Goal: Task Accomplishment & Management: Manage account settings

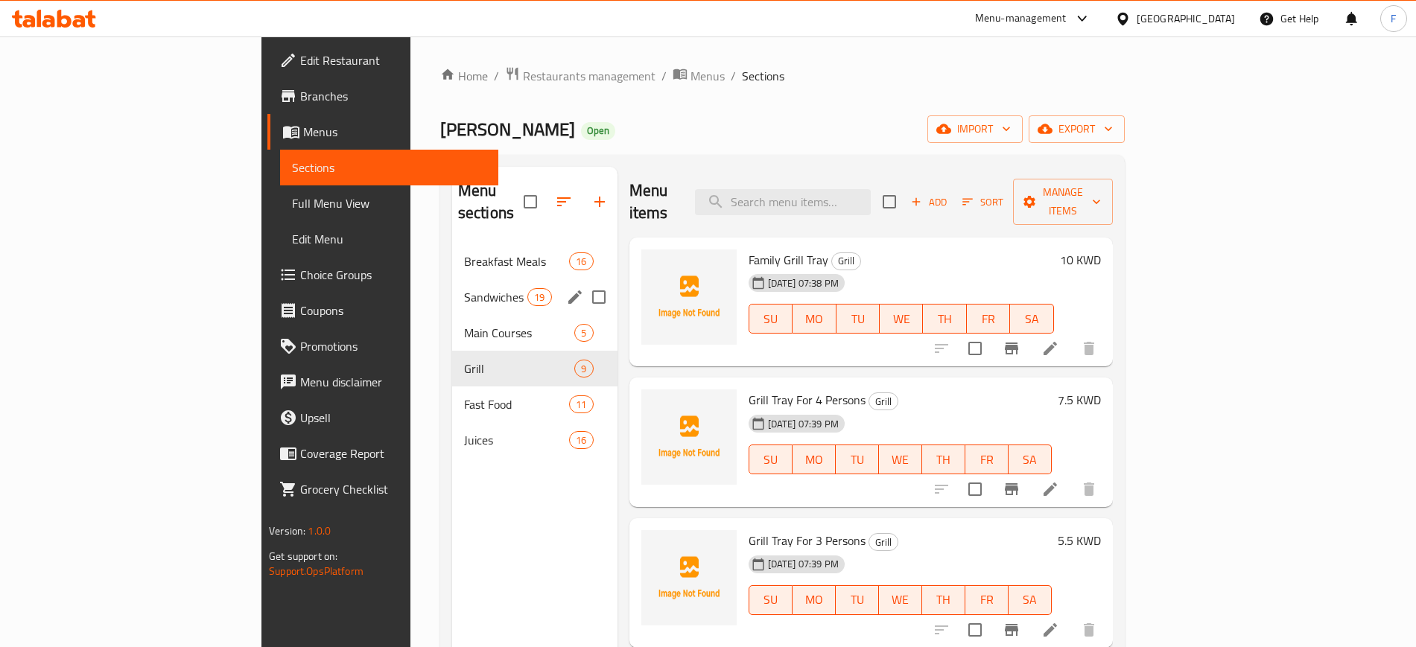
scroll to position [93, 0]
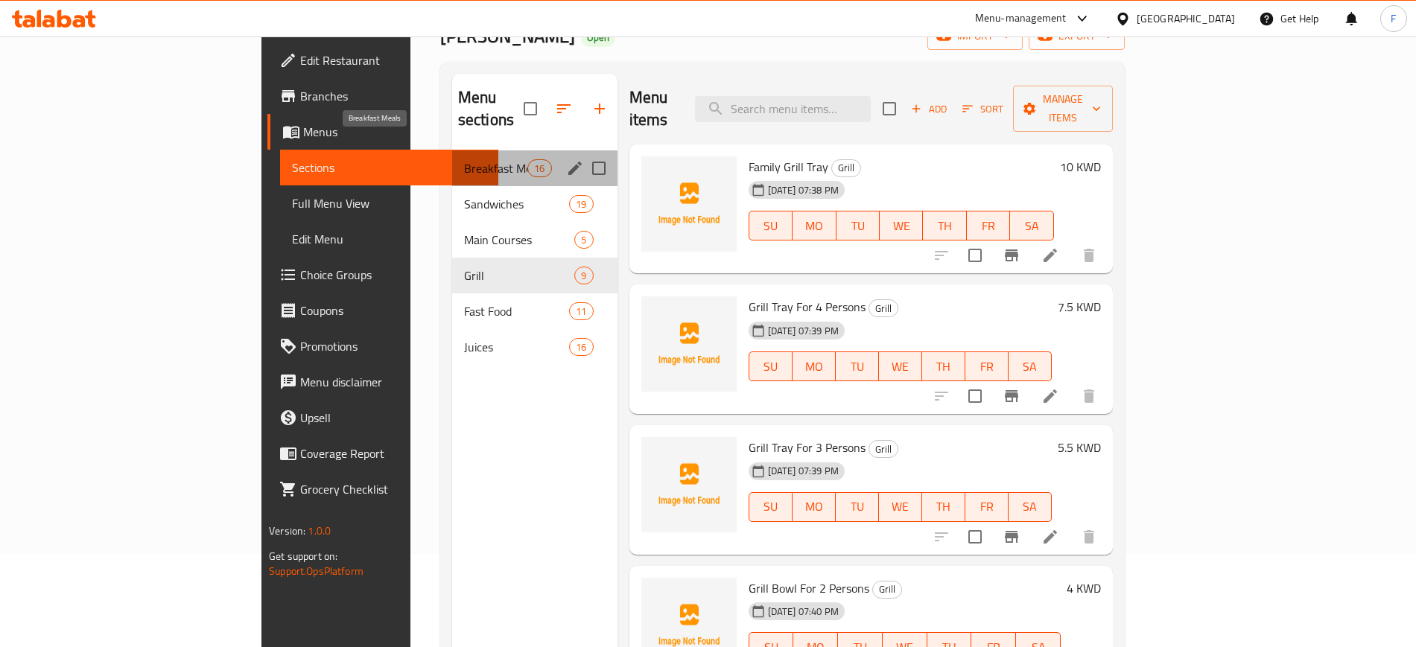
click at [464, 159] on span "Breakfast Meals" at bounding box center [495, 168] width 63 height 18
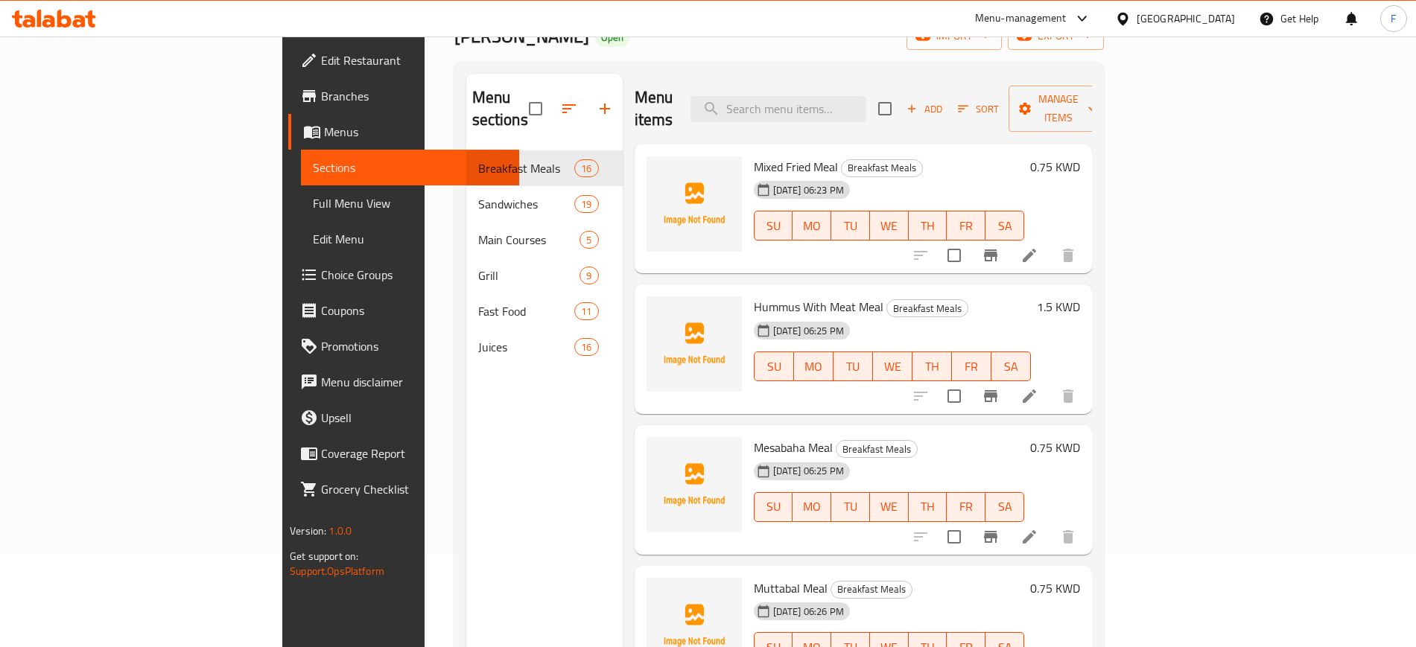
click at [324, 131] on span "Menus" at bounding box center [415, 132] width 182 height 18
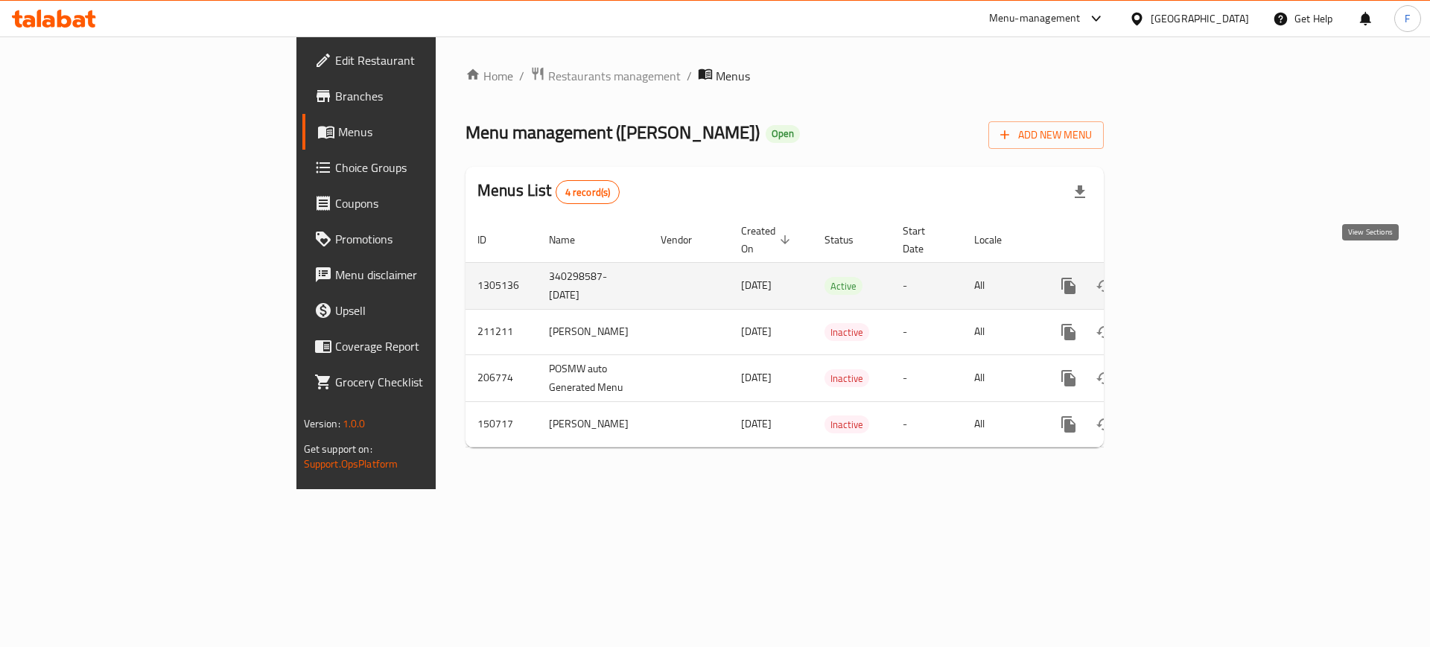
click at [1185, 277] on icon "enhanced table" at bounding box center [1176, 286] width 18 height 18
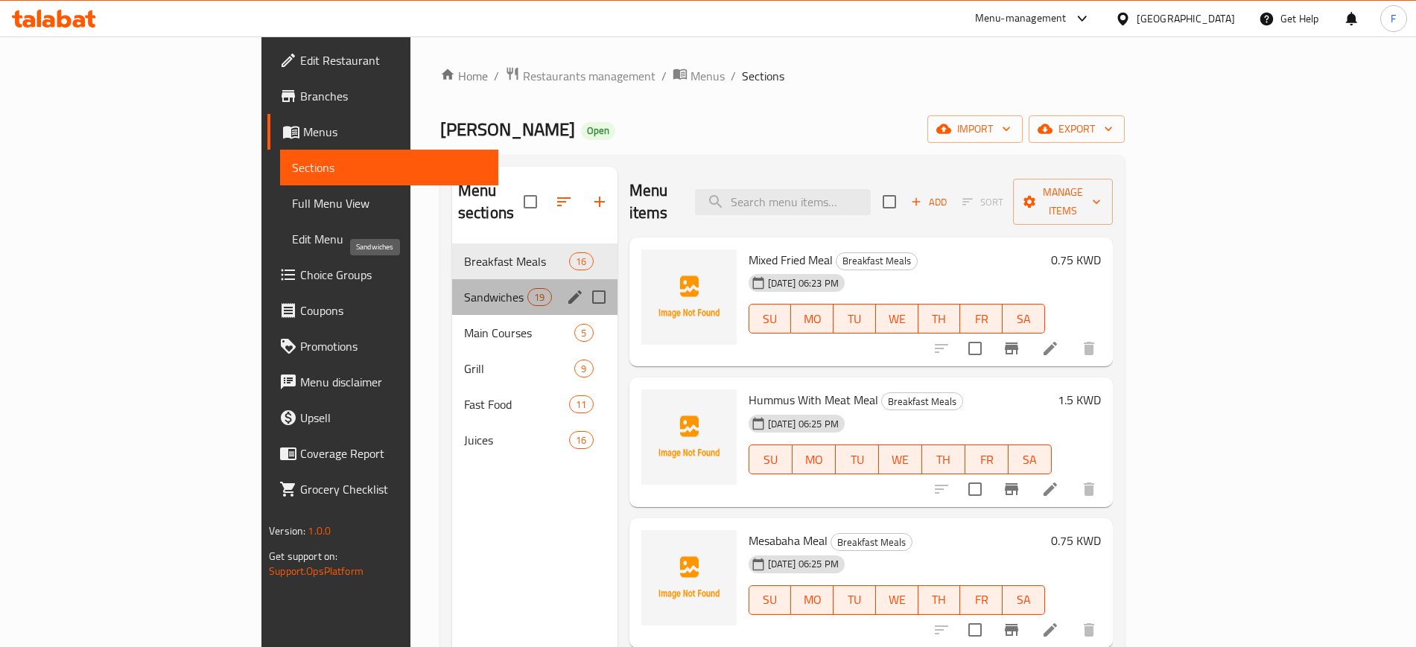
click at [464, 288] on span "Sandwiches" at bounding box center [495, 297] width 63 height 18
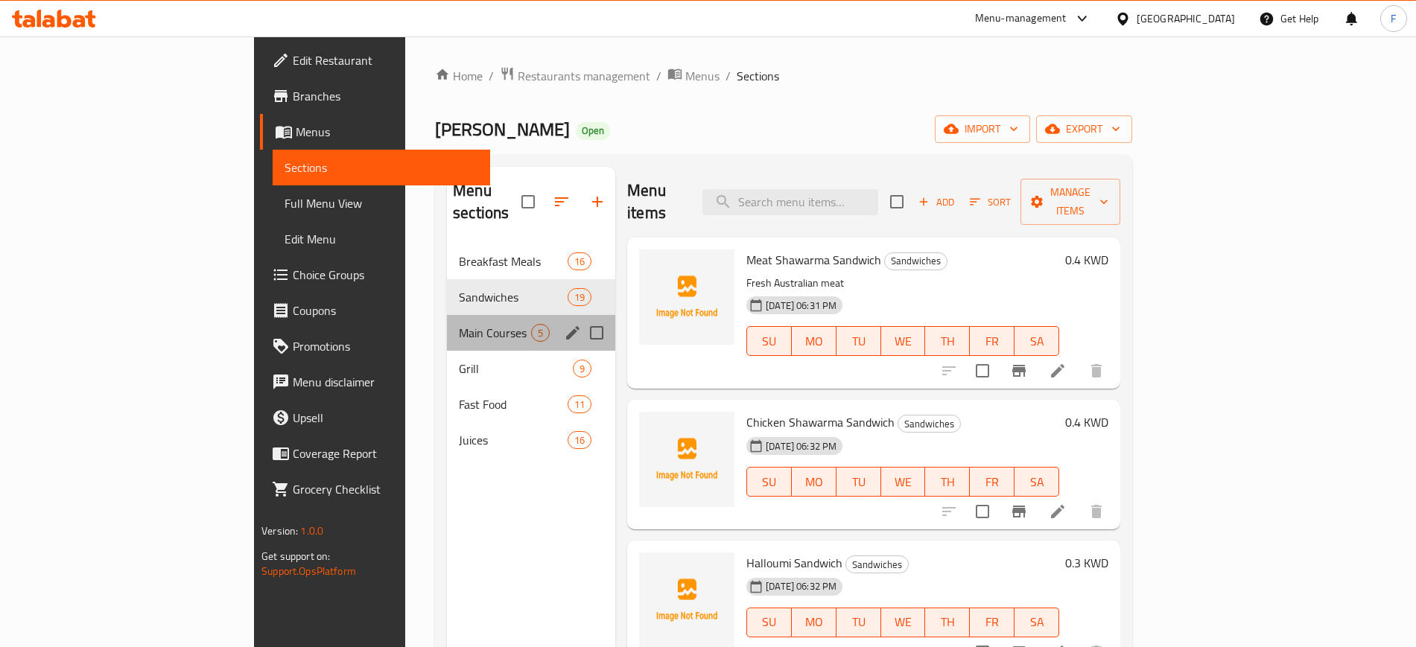
click at [447, 325] on div "Main Courses 5" at bounding box center [531, 333] width 168 height 36
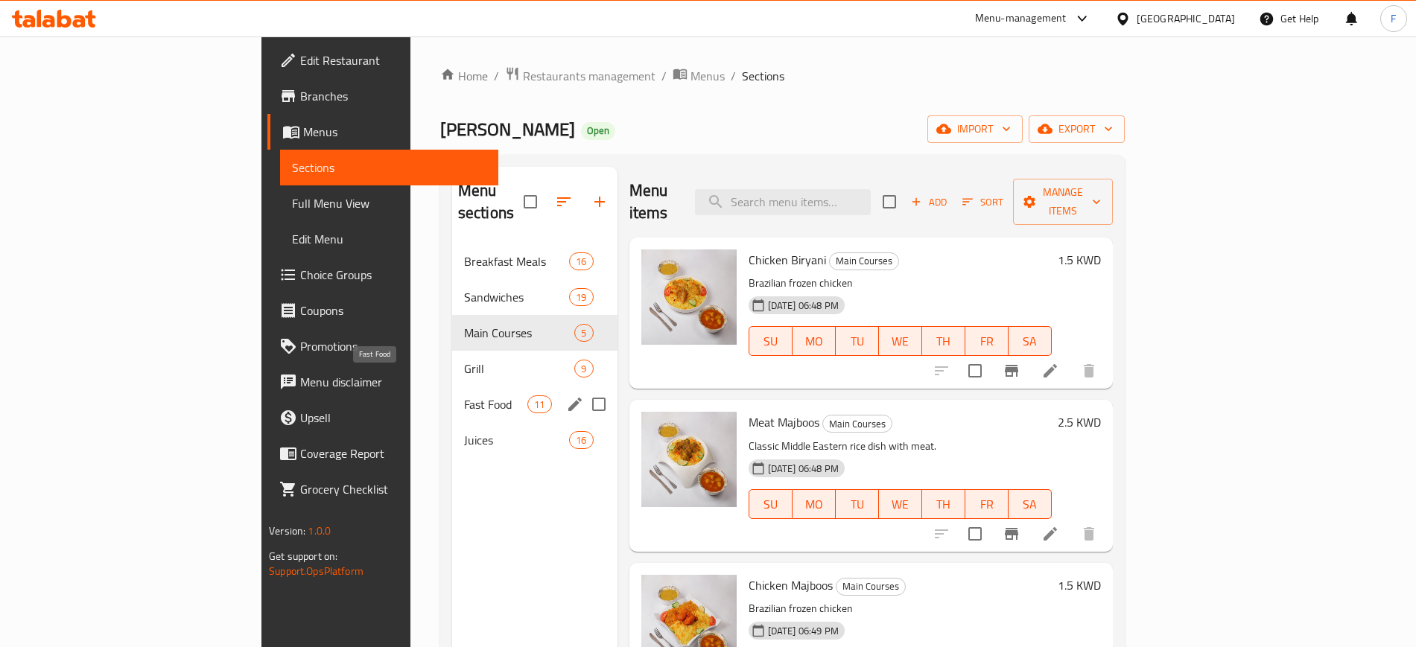
click at [464, 396] on span "Fast Food" at bounding box center [495, 405] width 63 height 18
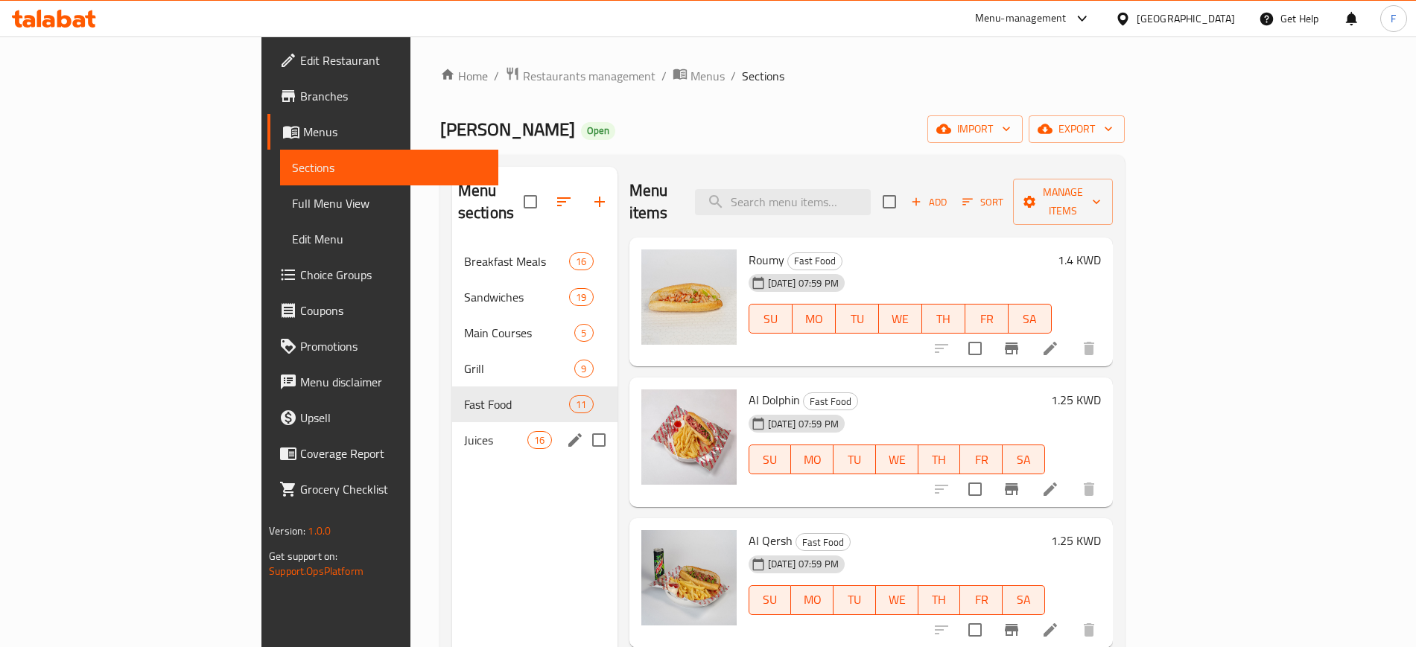
click at [464, 431] on span "Juices" at bounding box center [495, 440] width 63 height 18
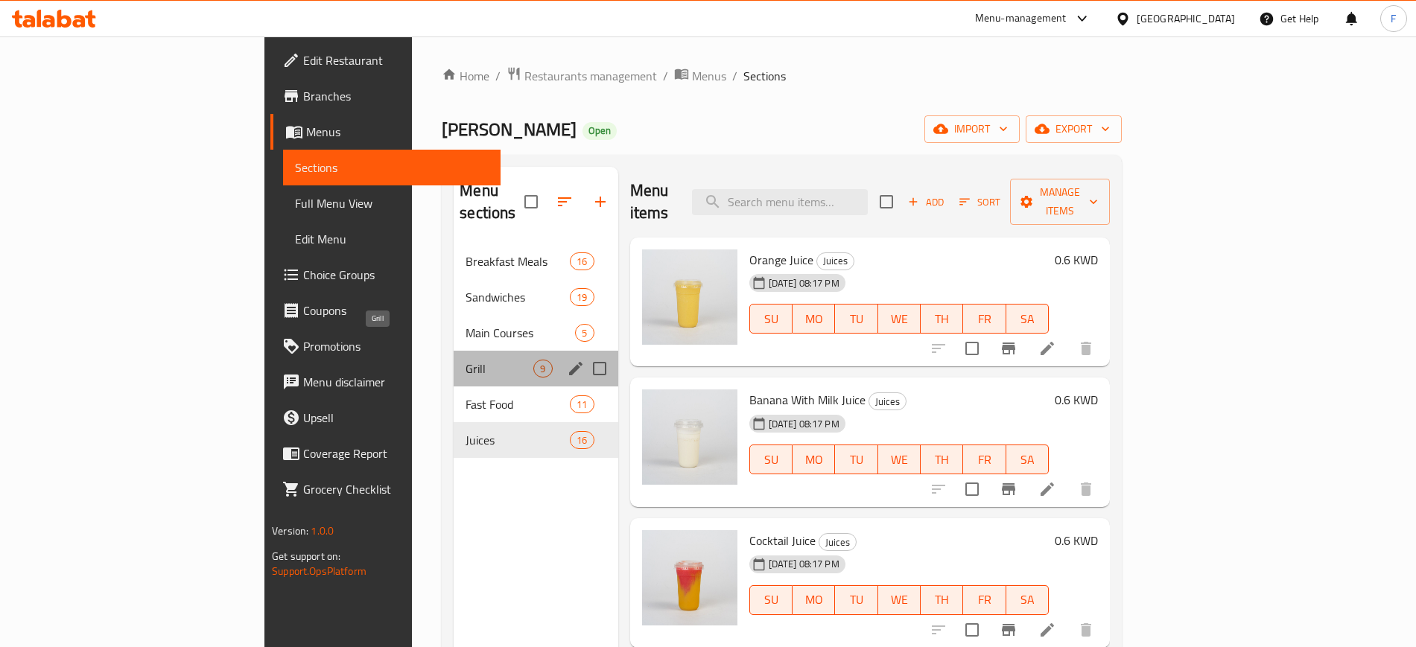
click at [466, 360] on span "Grill" at bounding box center [500, 369] width 68 height 18
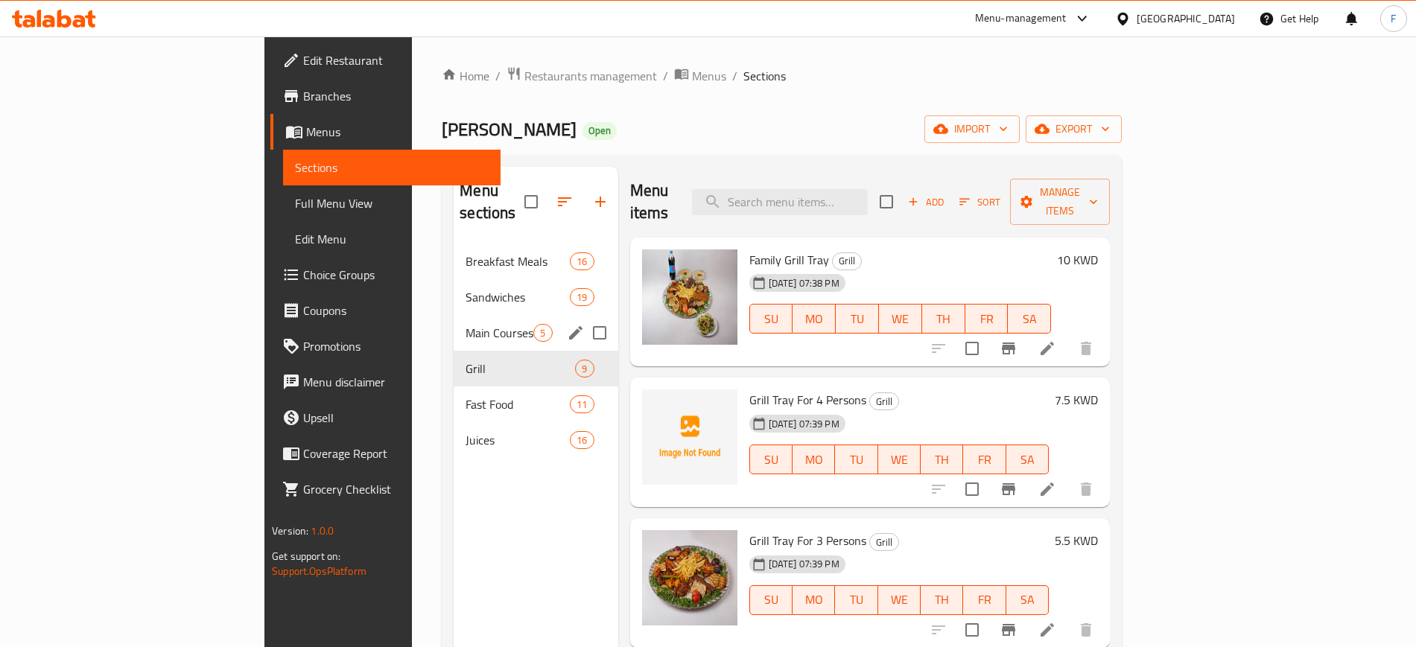
click at [466, 324] on span "Main Courses" at bounding box center [500, 333] width 68 height 18
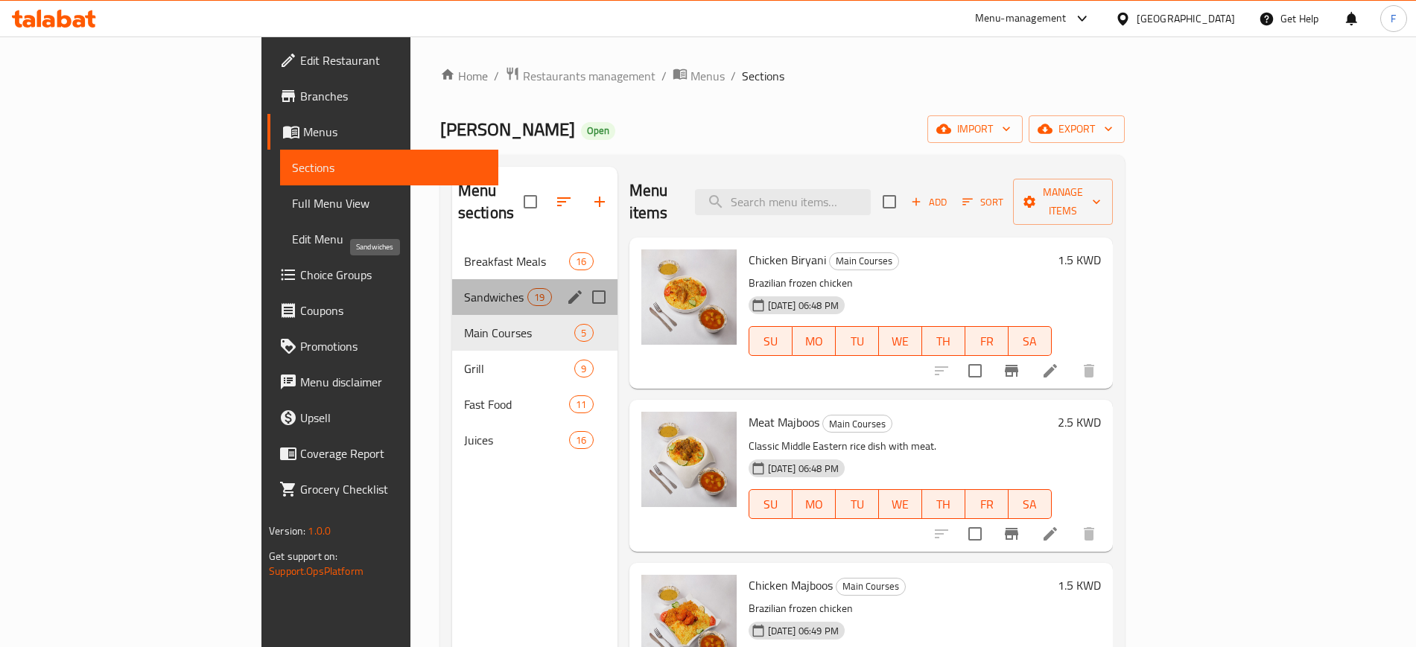
click at [464, 288] on span "Sandwiches" at bounding box center [495, 297] width 63 height 18
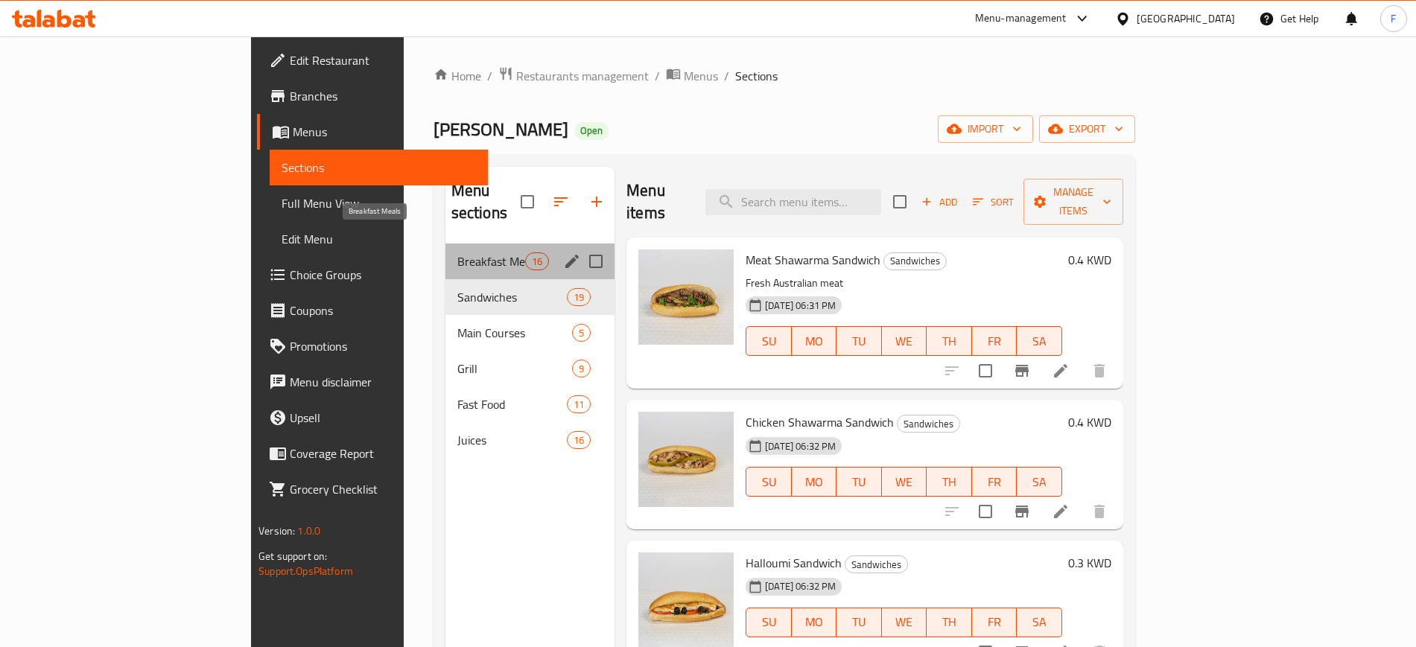
click at [457, 252] on span "Breakfast Meals" at bounding box center [491, 261] width 68 height 18
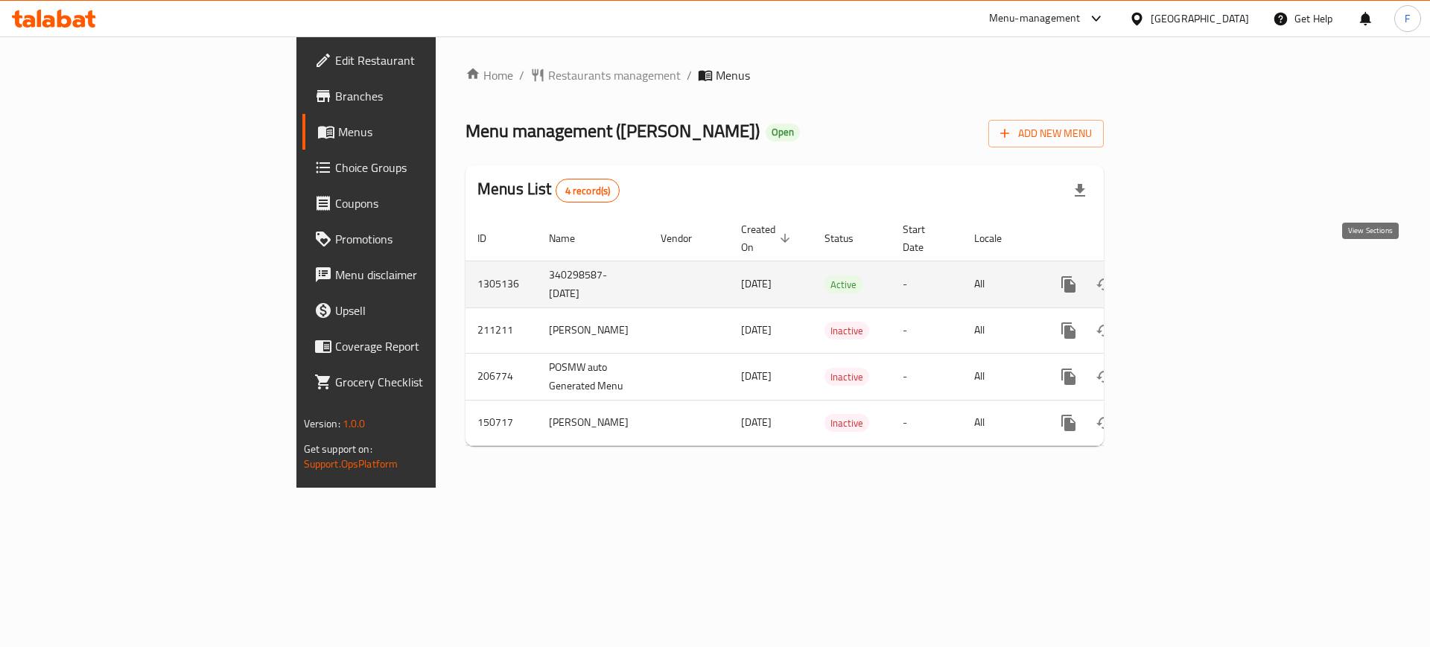
click at [1185, 276] on icon "enhanced table" at bounding box center [1176, 285] width 18 height 18
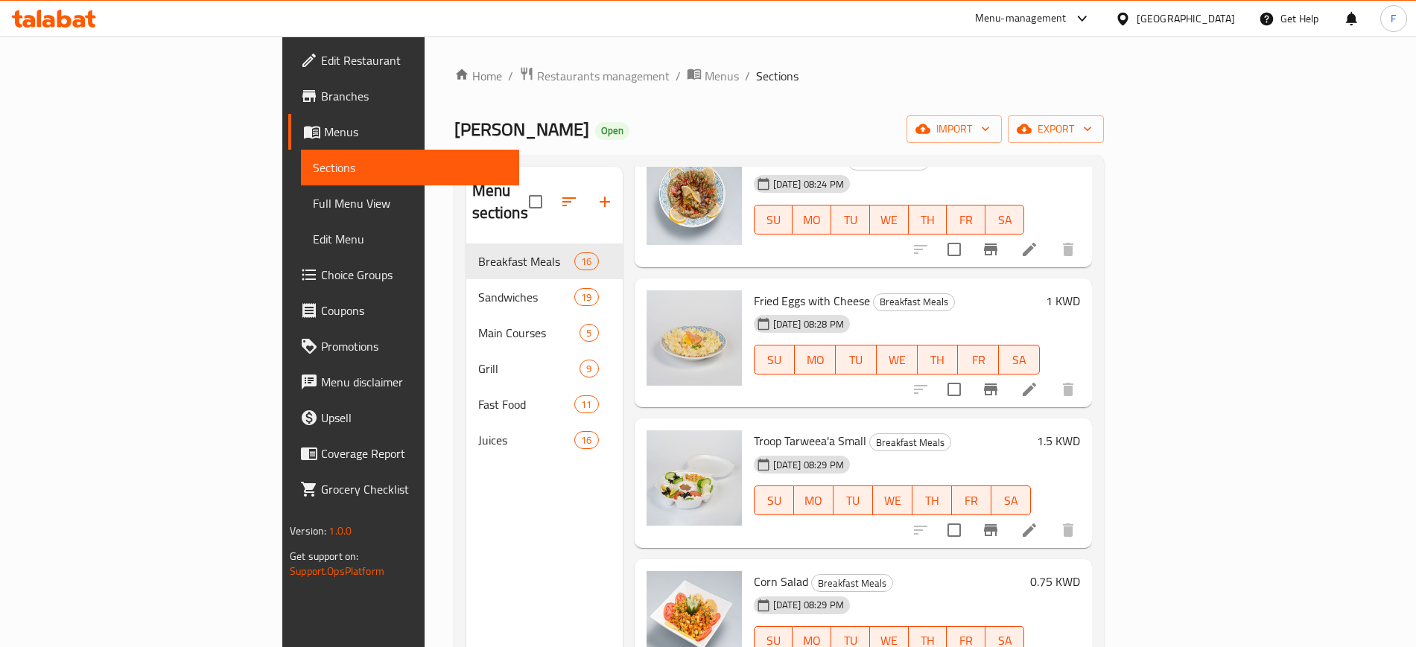
scroll to position [1358, 0]
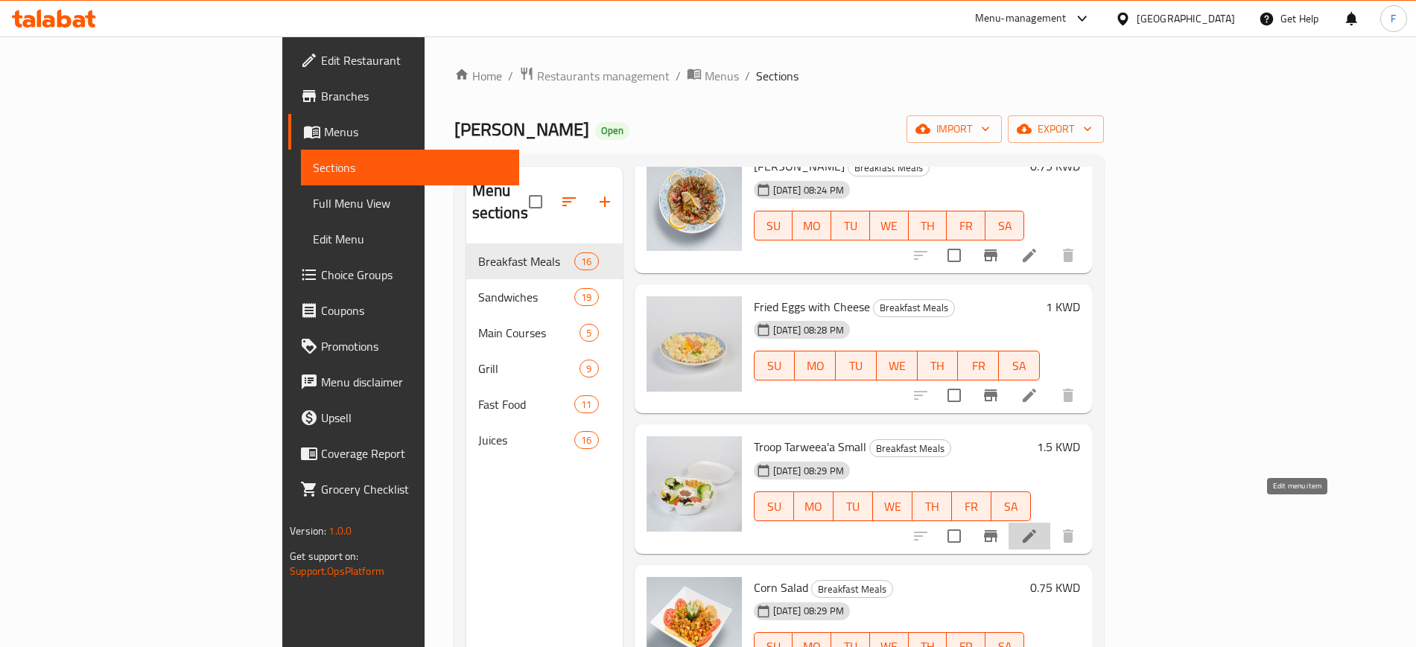
click at [1036, 530] on icon at bounding box center [1029, 536] width 13 height 13
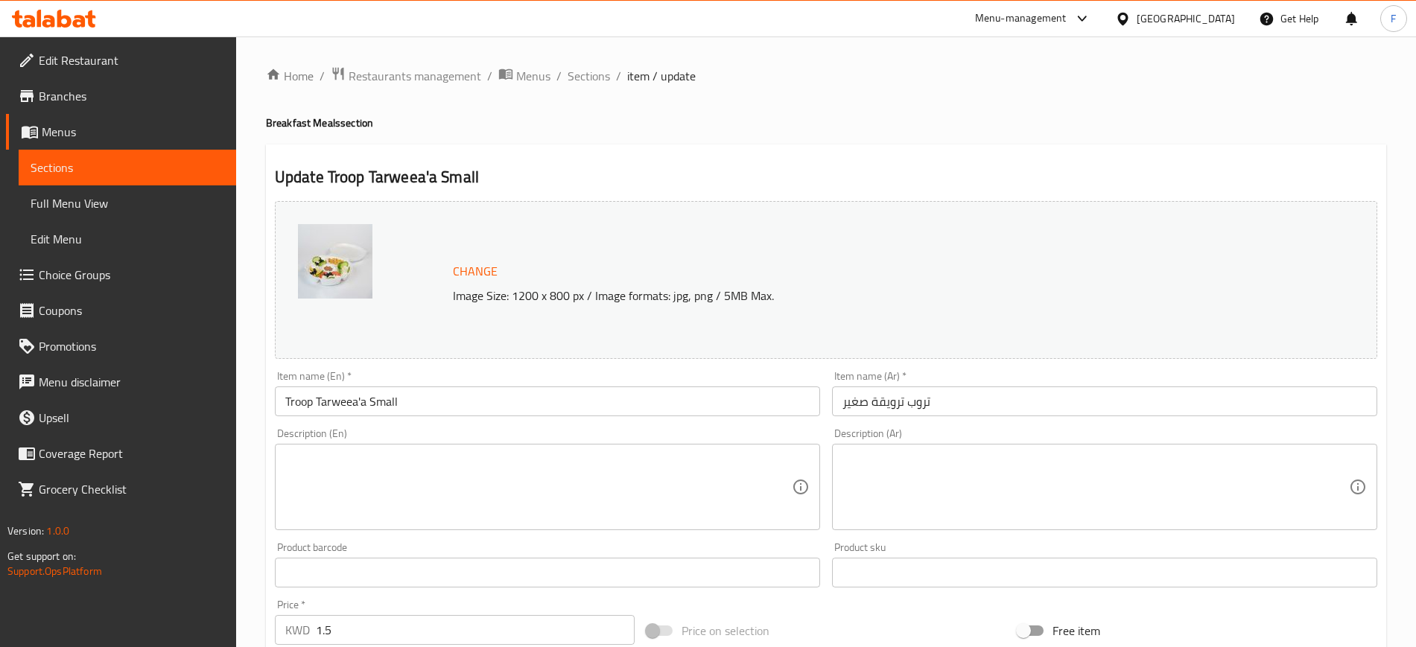
click at [924, 396] on input "تروب ترويقة صغير" at bounding box center [1104, 402] width 545 height 30
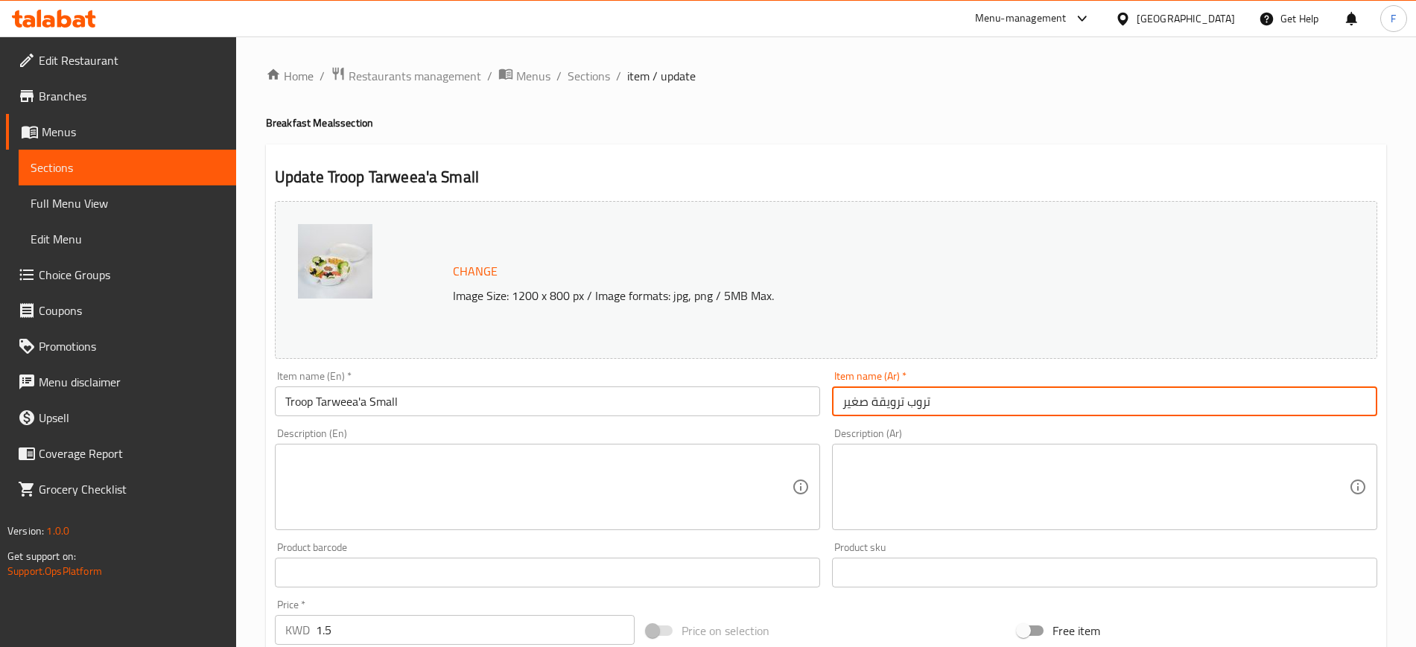
click at [924, 396] on input "تروب ترويقة صغير" at bounding box center [1104, 402] width 545 height 30
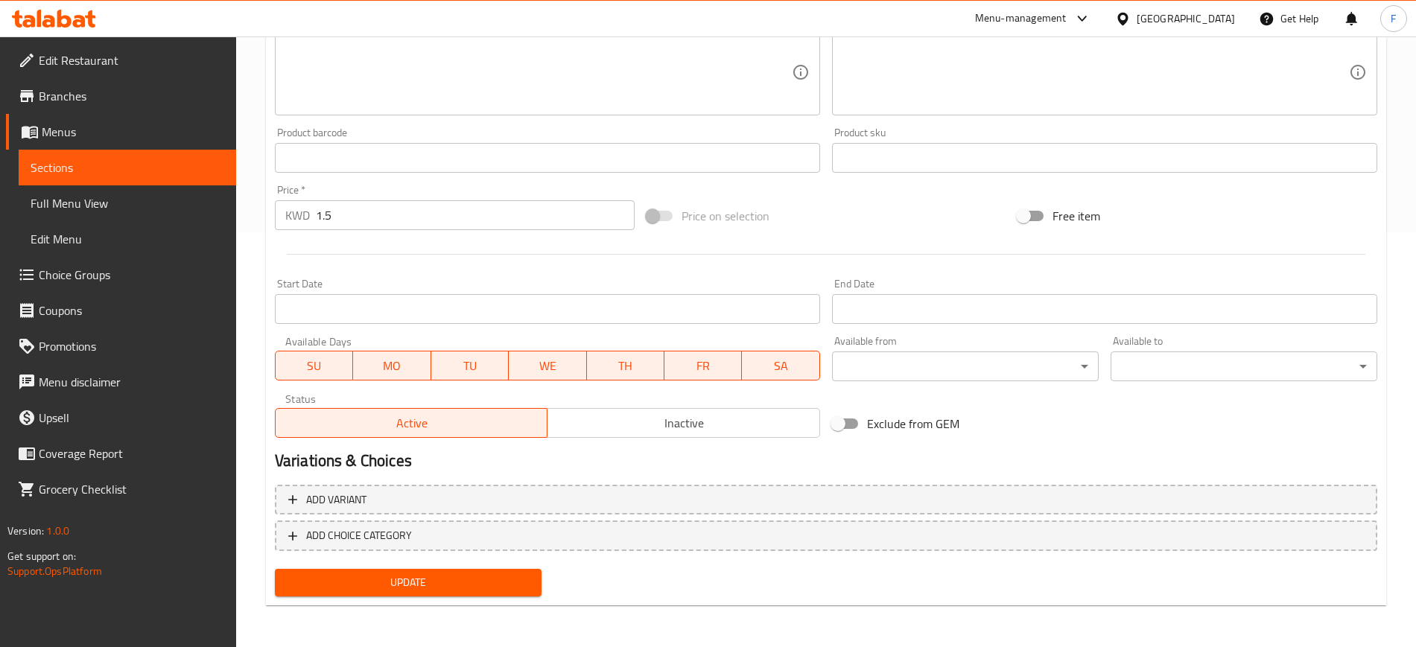
type input "ترويقة صغير"
click at [422, 575] on span "Update" at bounding box center [408, 583] width 243 height 19
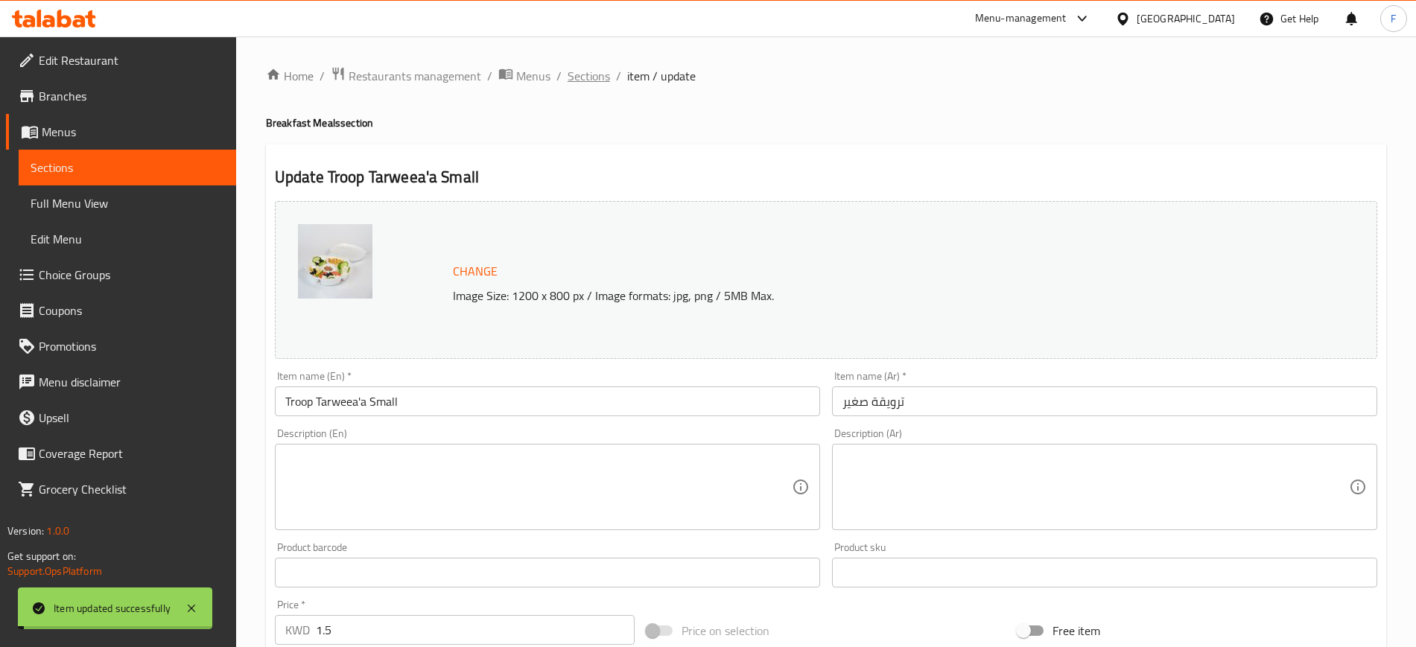
click at [591, 76] on span "Sections" at bounding box center [589, 76] width 42 height 18
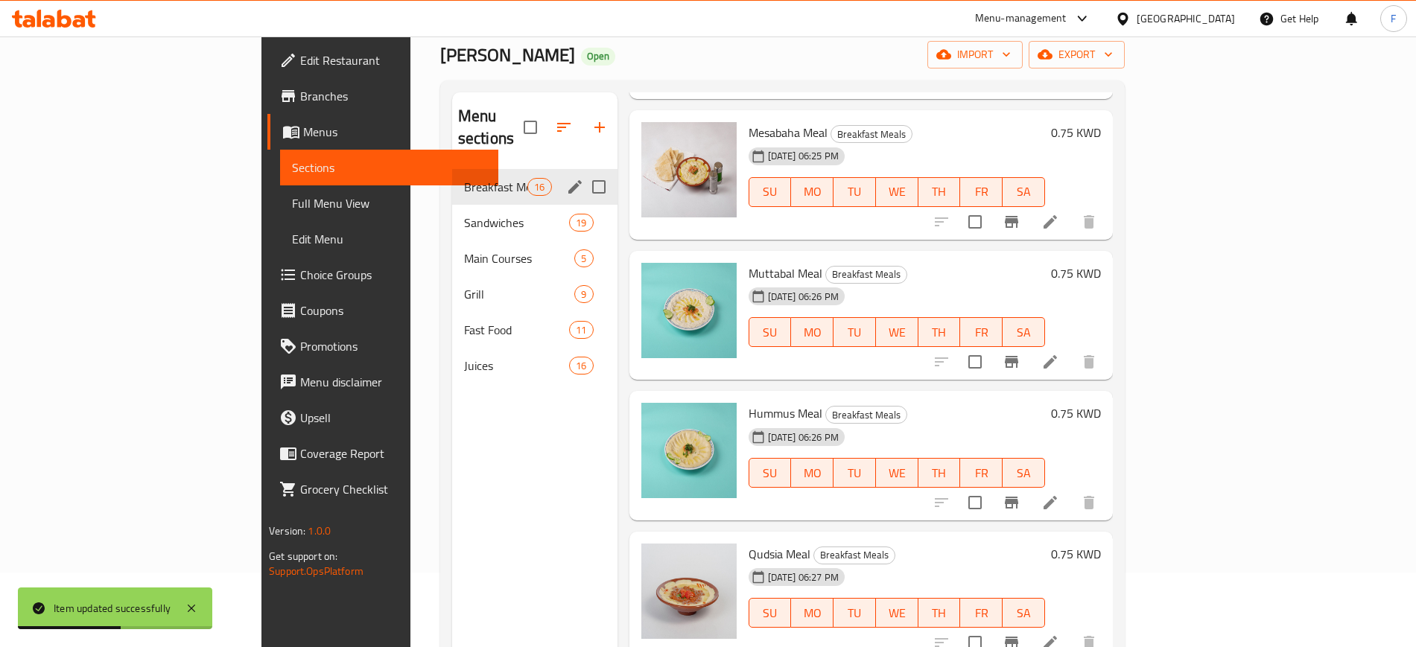
scroll to position [22, 0]
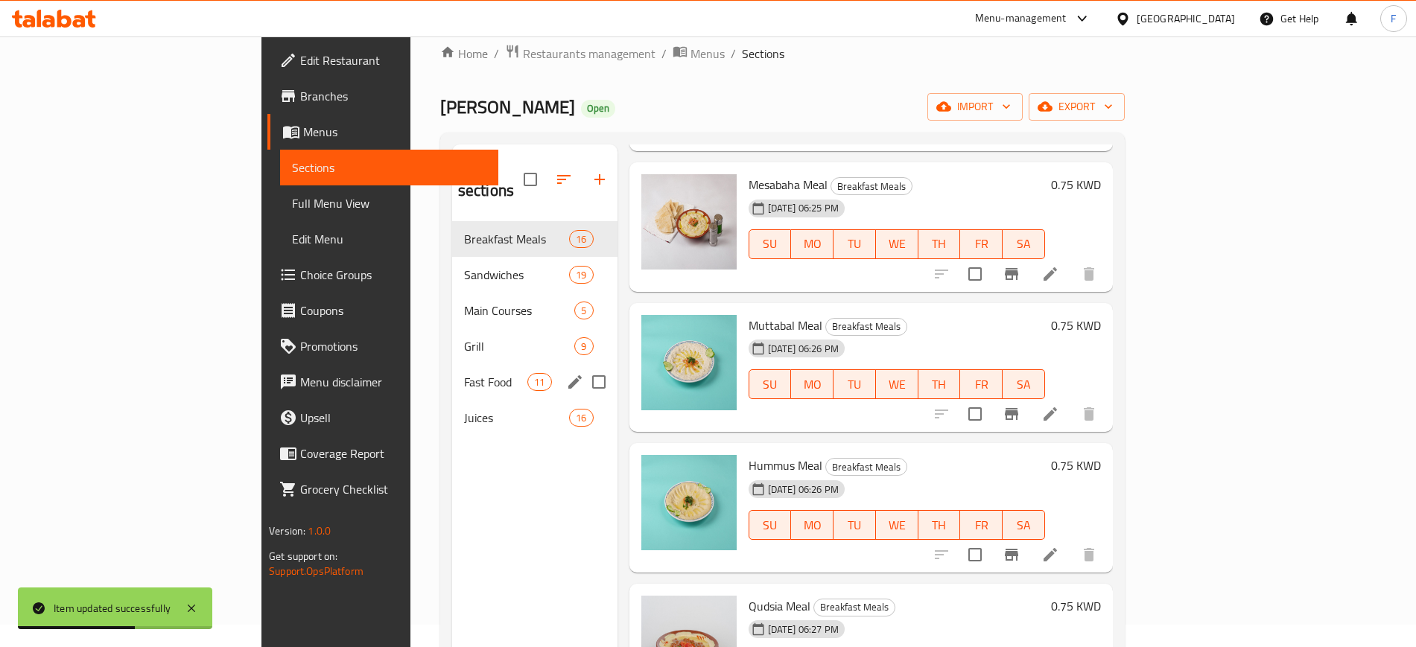
click at [464, 337] on span "Grill" at bounding box center [519, 346] width 111 height 18
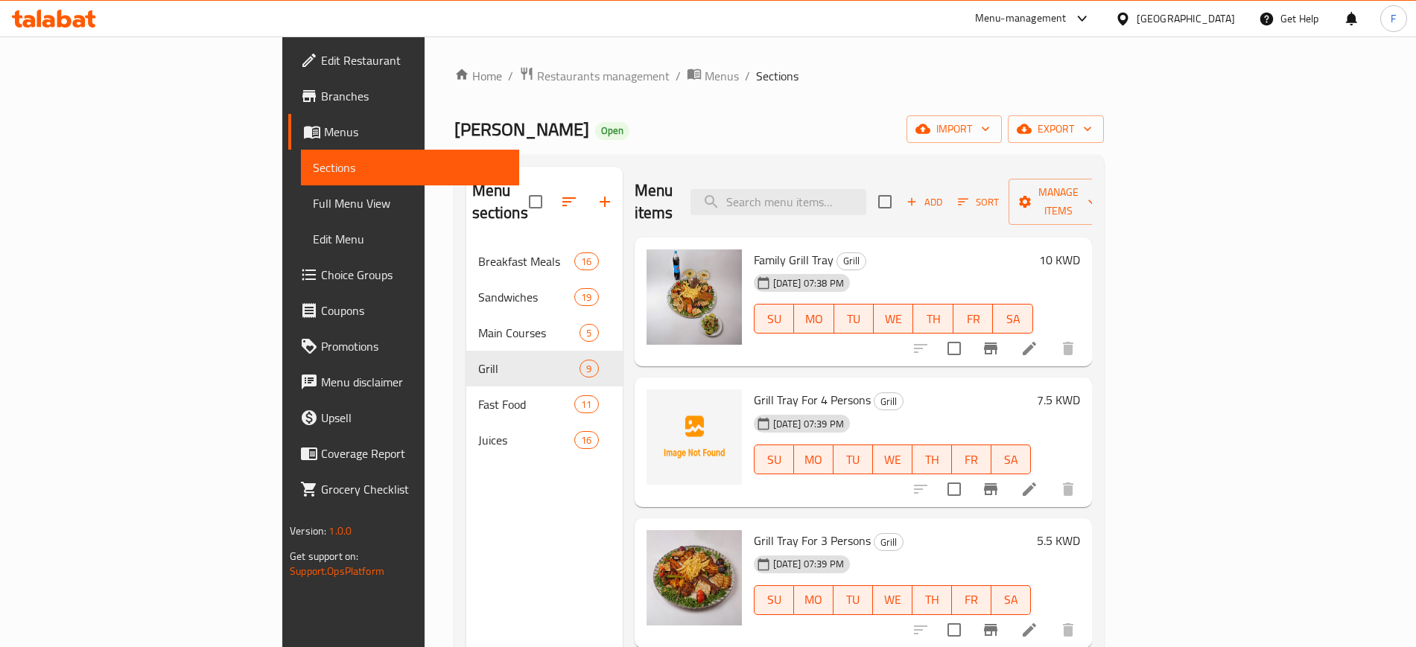
click at [1038, 480] on icon at bounding box center [1029, 489] width 18 height 18
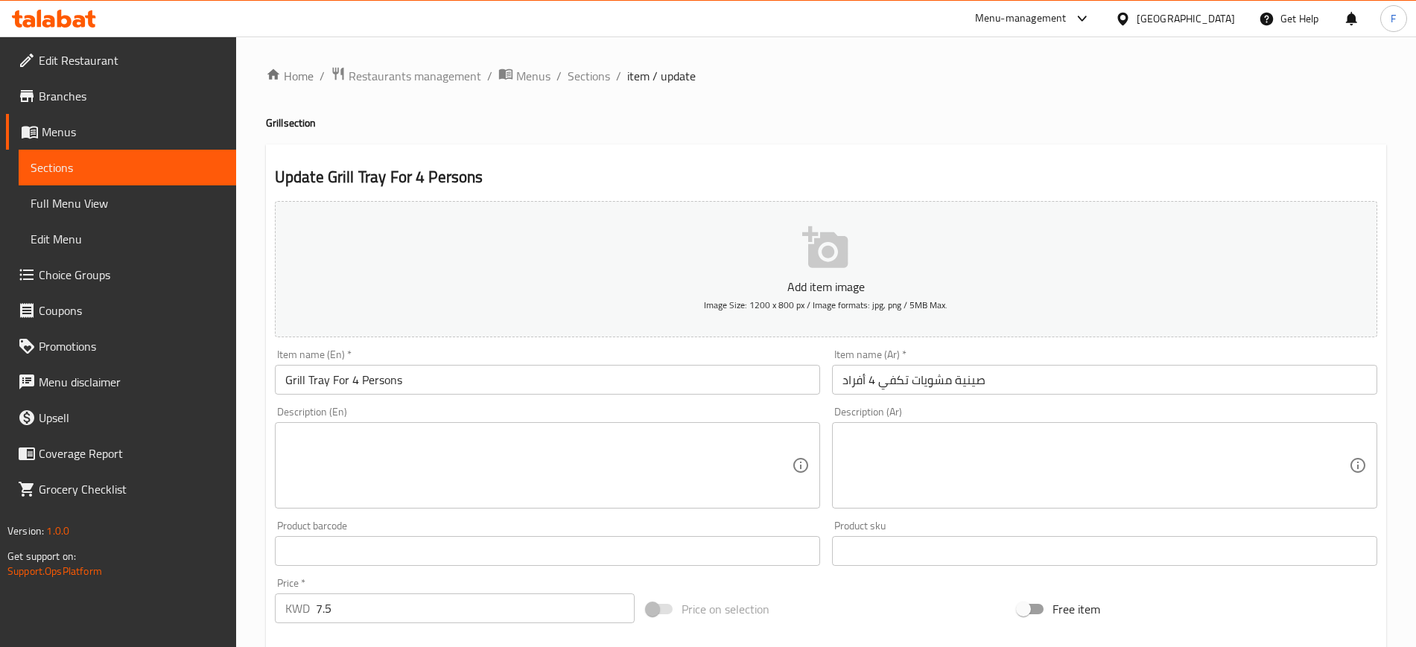
click at [819, 278] on p "Add item image" at bounding box center [826, 287] width 1056 height 18
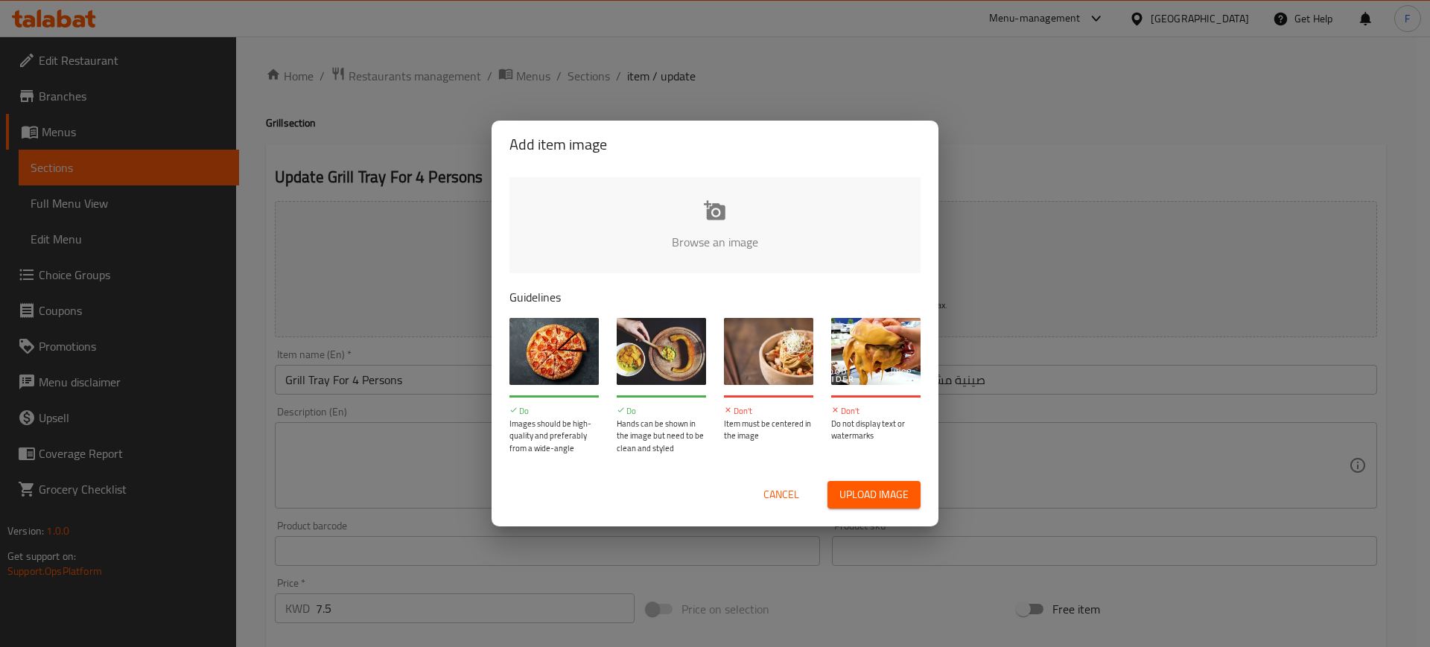
click at [715, 209] on input "file" at bounding box center [1218, 246] width 1418 height 139
type input "C:\fakepath\جاط مشاوي 4اشخاص 7.500.jpg"
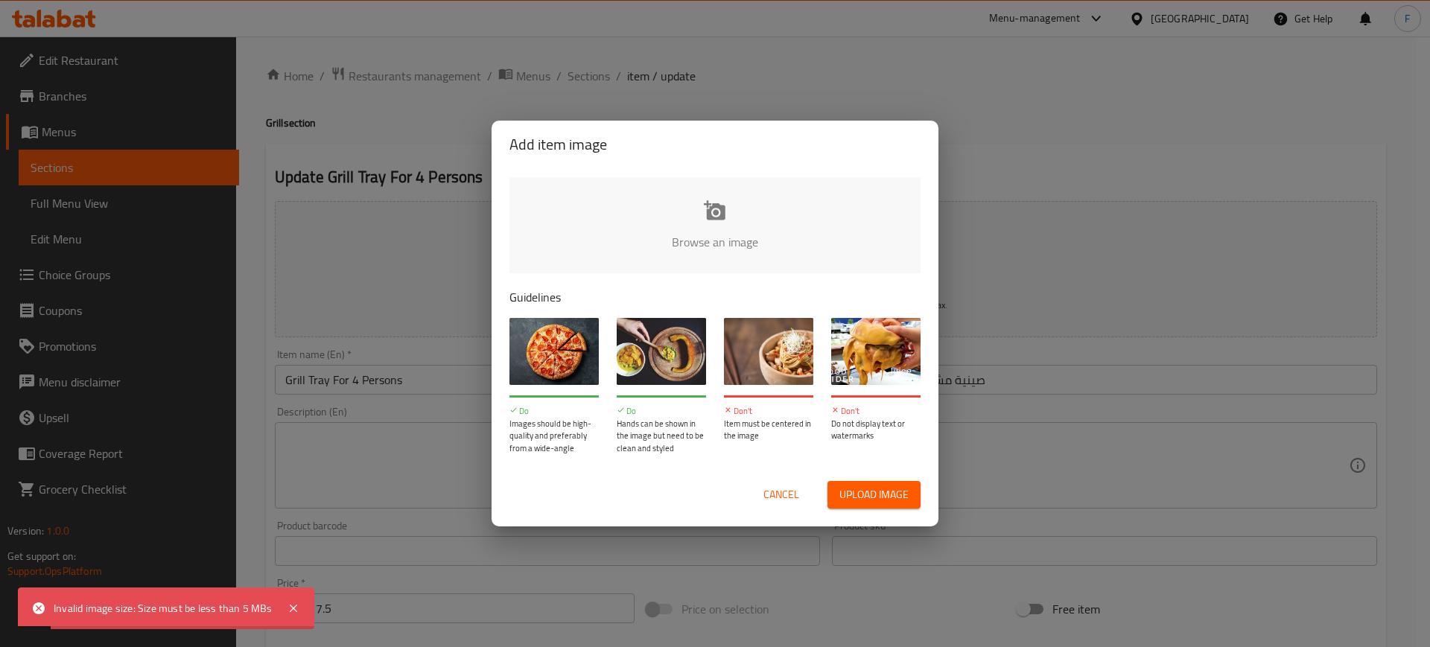
click at [784, 502] on span "Cancel" at bounding box center [781, 495] width 36 height 19
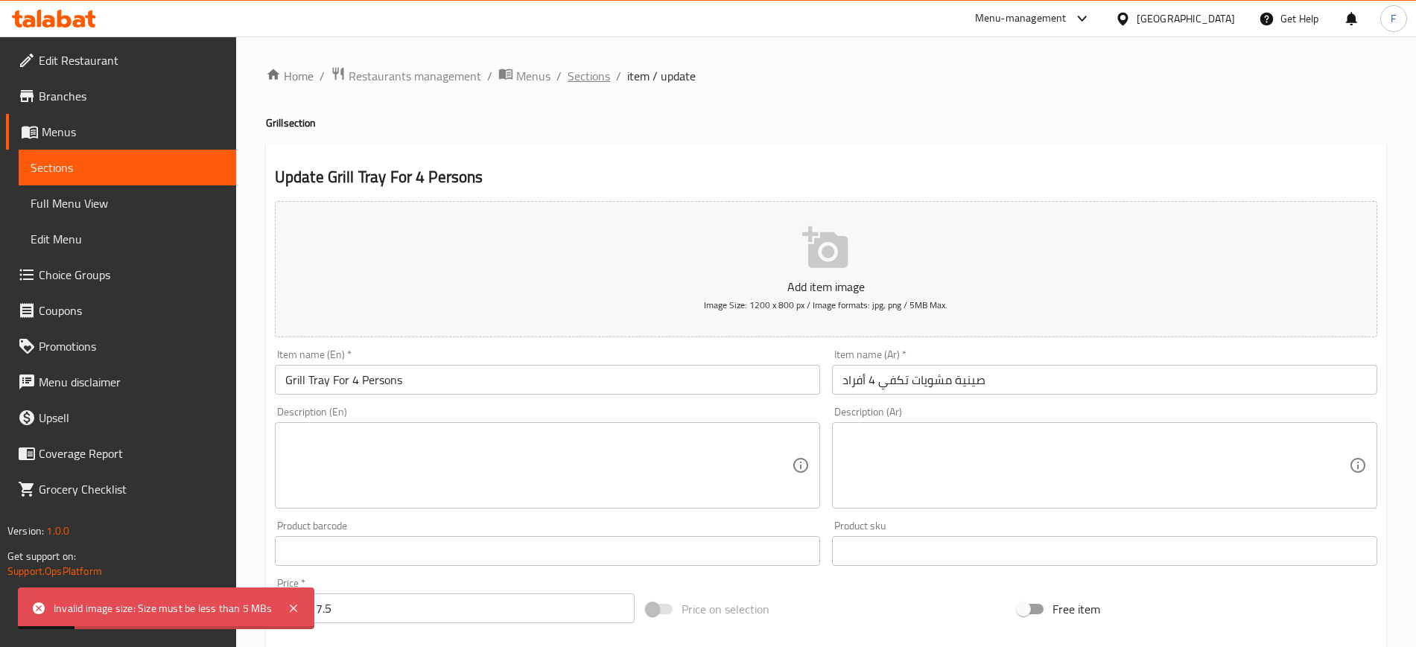
click at [591, 67] on span "Sections" at bounding box center [589, 76] width 42 height 18
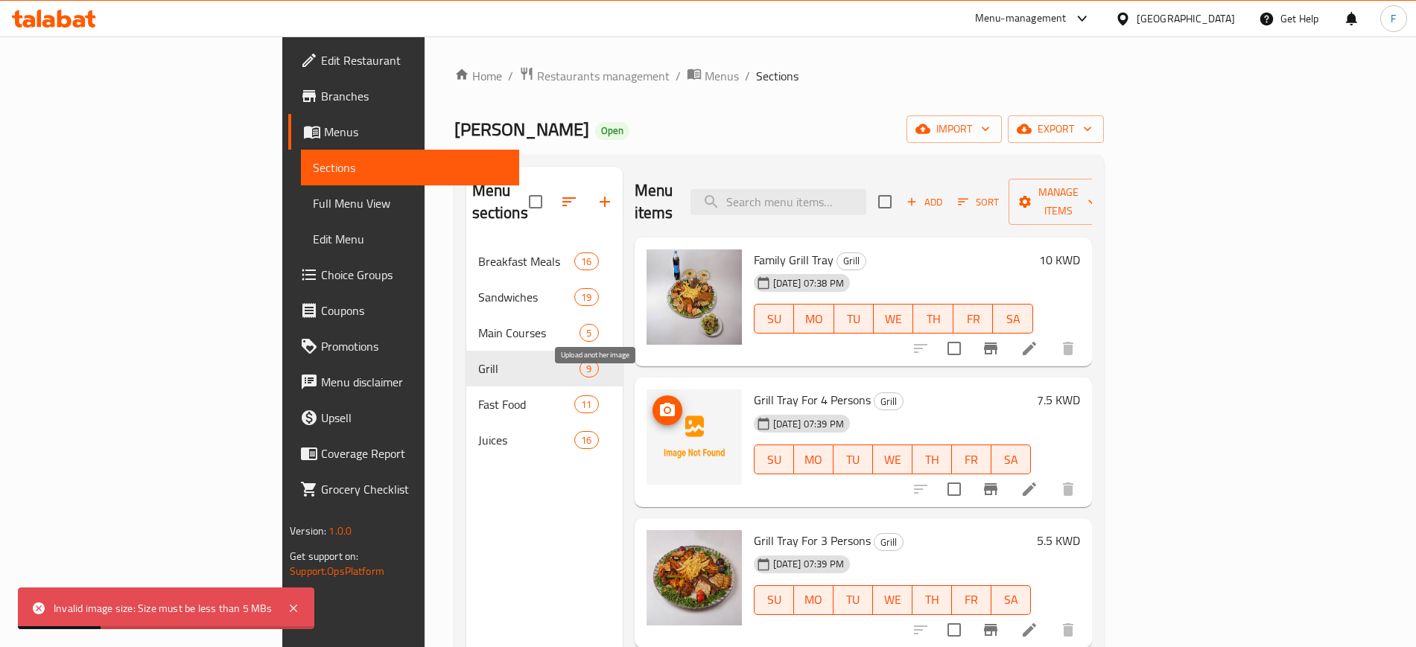
click at [660, 403] on icon "upload picture" at bounding box center [667, 409] width 15 height 13
click at [716, 404] on icon "delete image" at bounding box center [721, 410] width 10 height 13
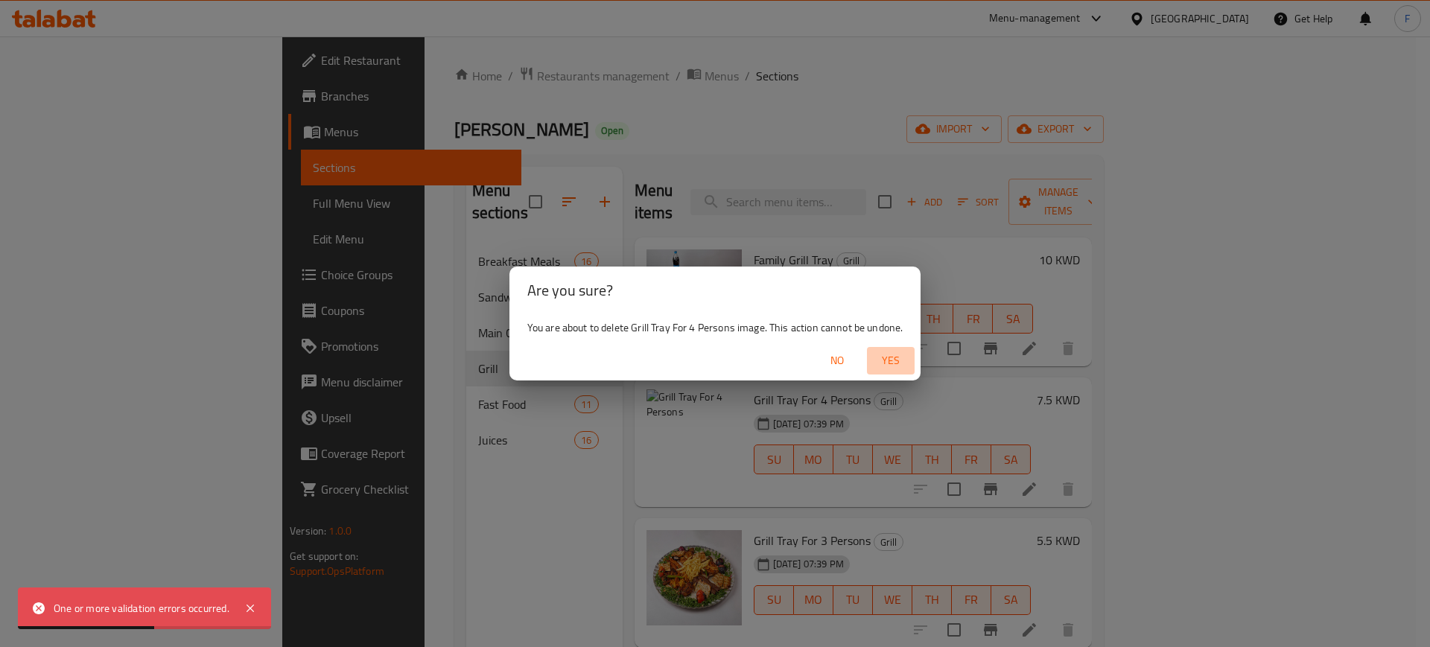
click at [879, 357] on span "Yes" at bounding box center [891, 361] width 36 height 19
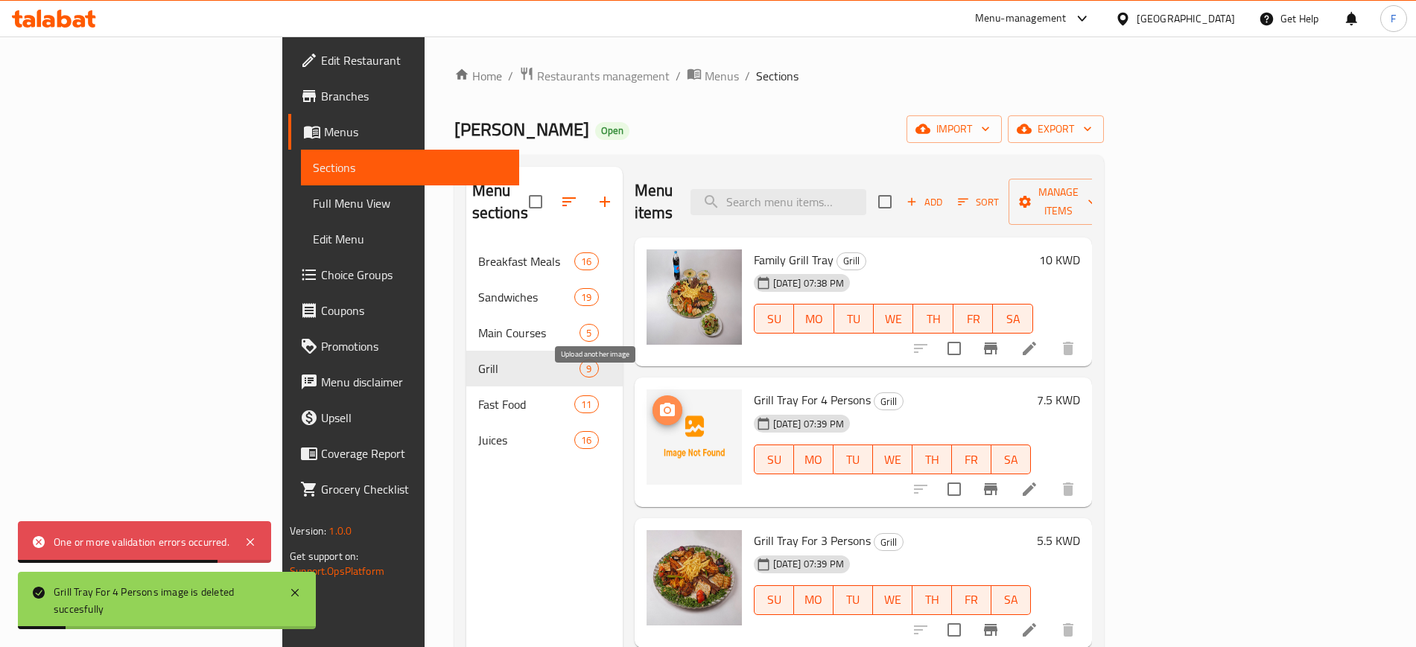
click at [664, 408] on circle "upload picture" at bounding box center [666, 410] width 4 height 4
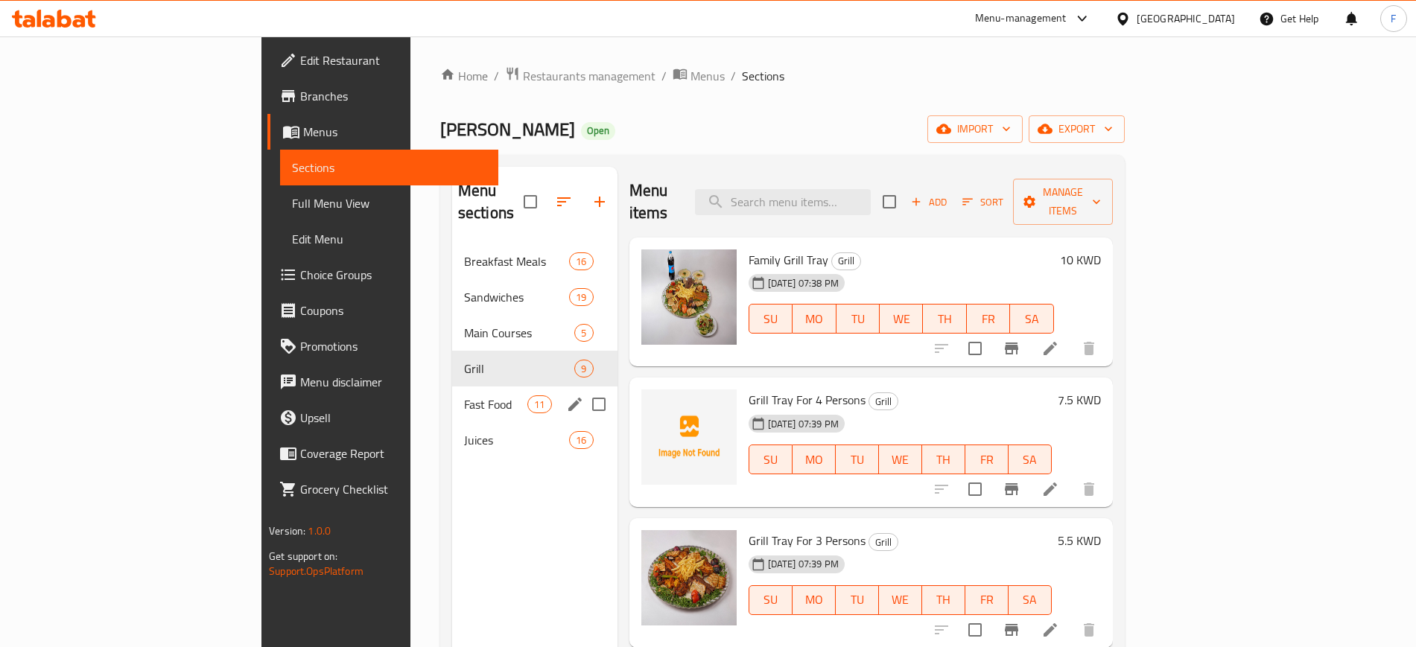
click at [464, 396] on span "Fast Food" at bounding box center [495, 405] width 63 height 18
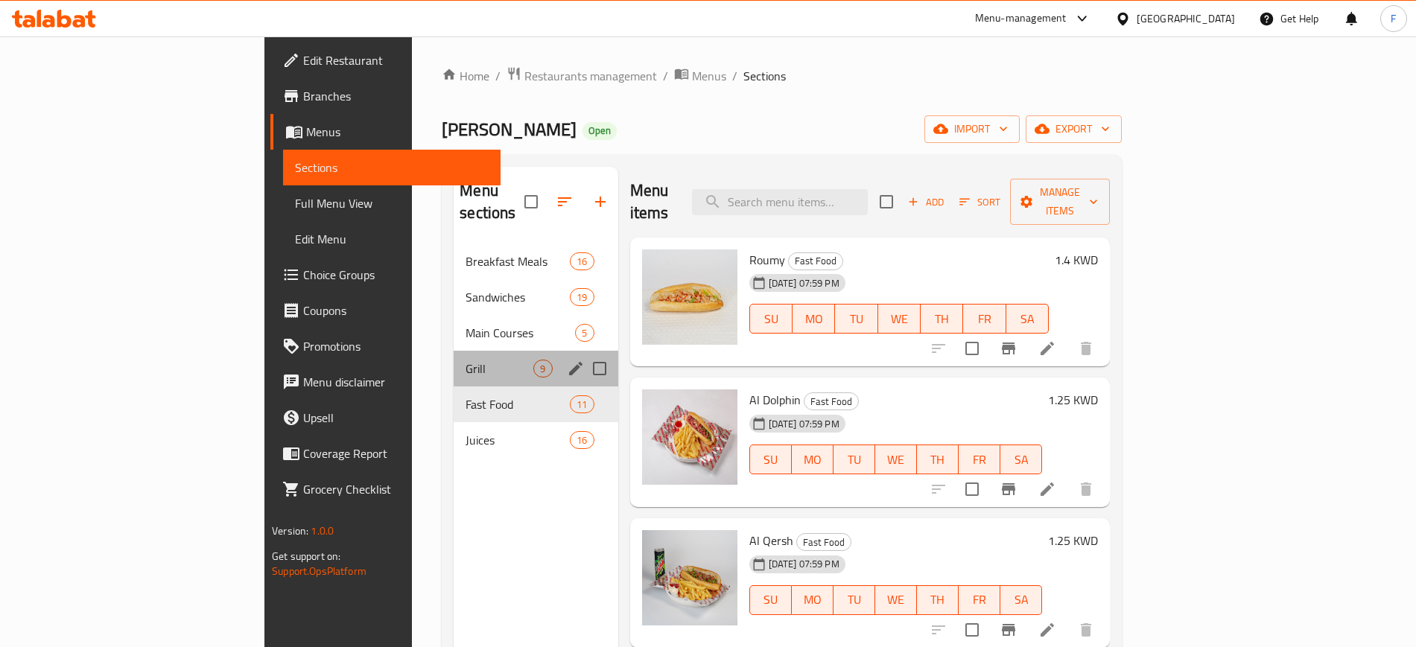
click at [454, 351] on div "Grill 9" at bounding box center [536, 369] width 164 height 36
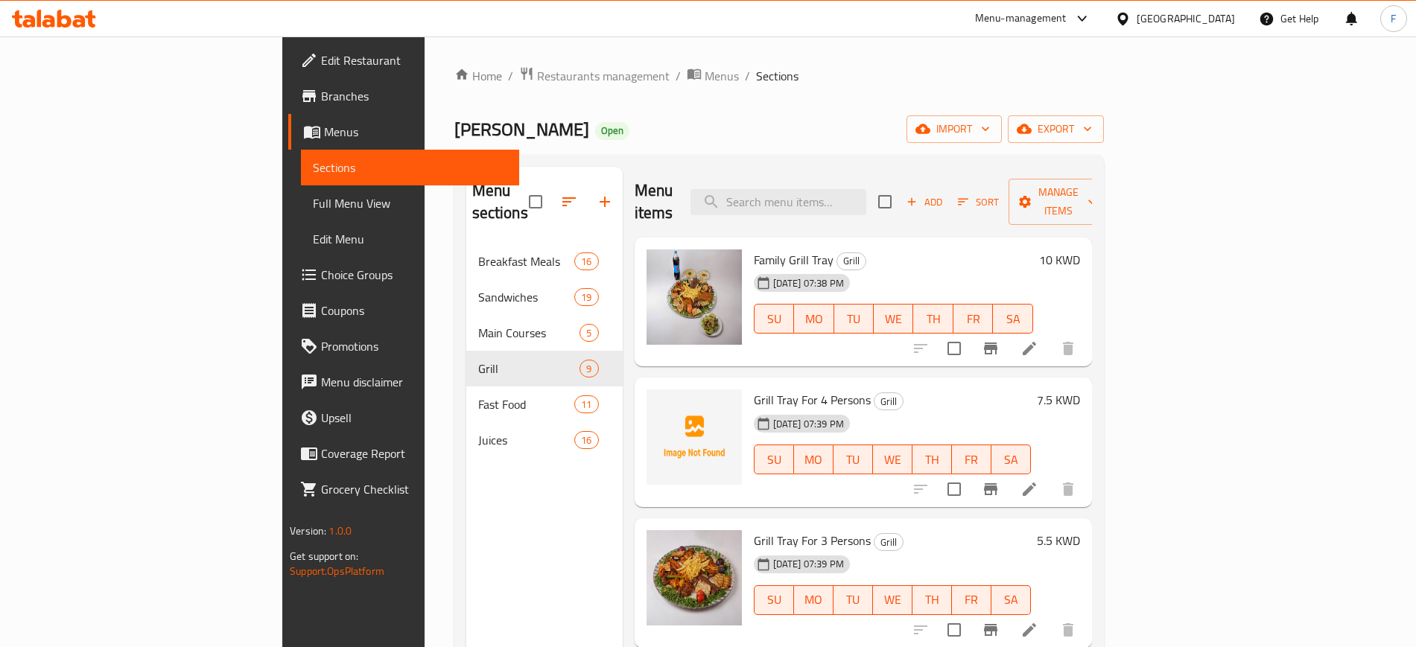
click at [313, 206] on span "Full Menu View" at bounding box center [410, 203] width 194 height 18
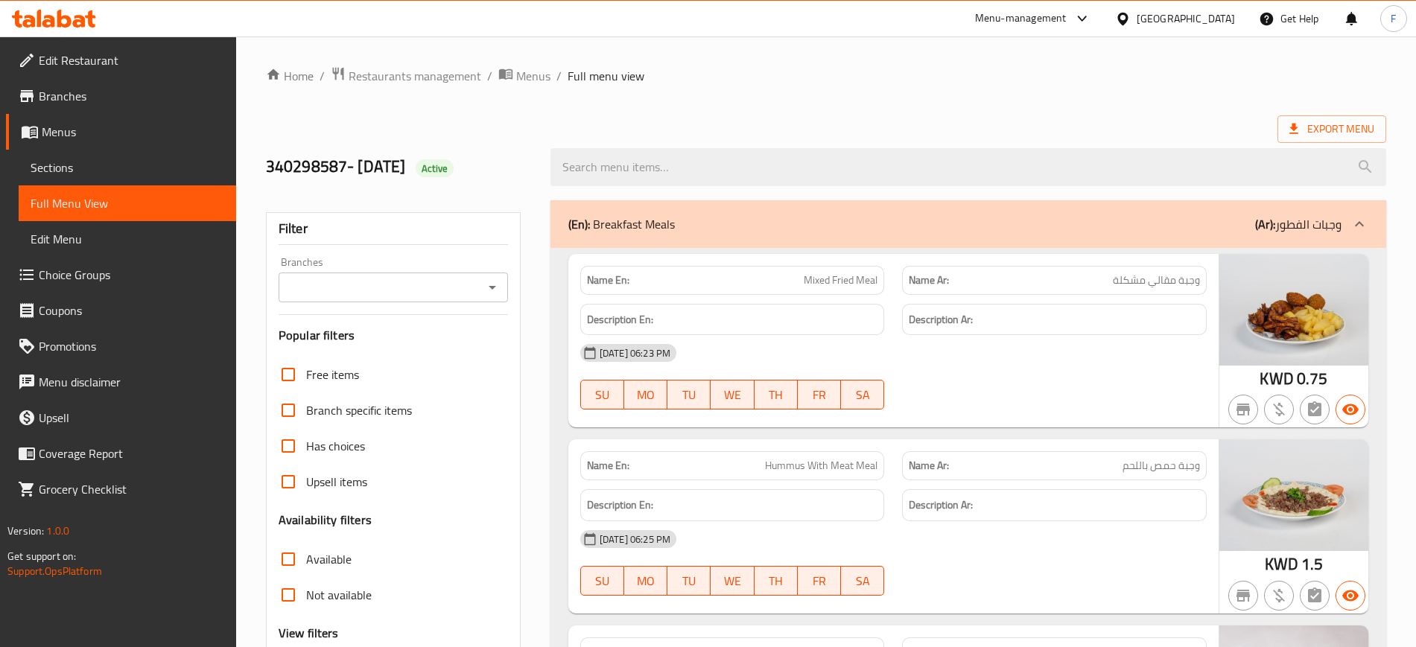
click at [80, 165] on span "Sections" at bounding box center [128, 168] width 194 height 18
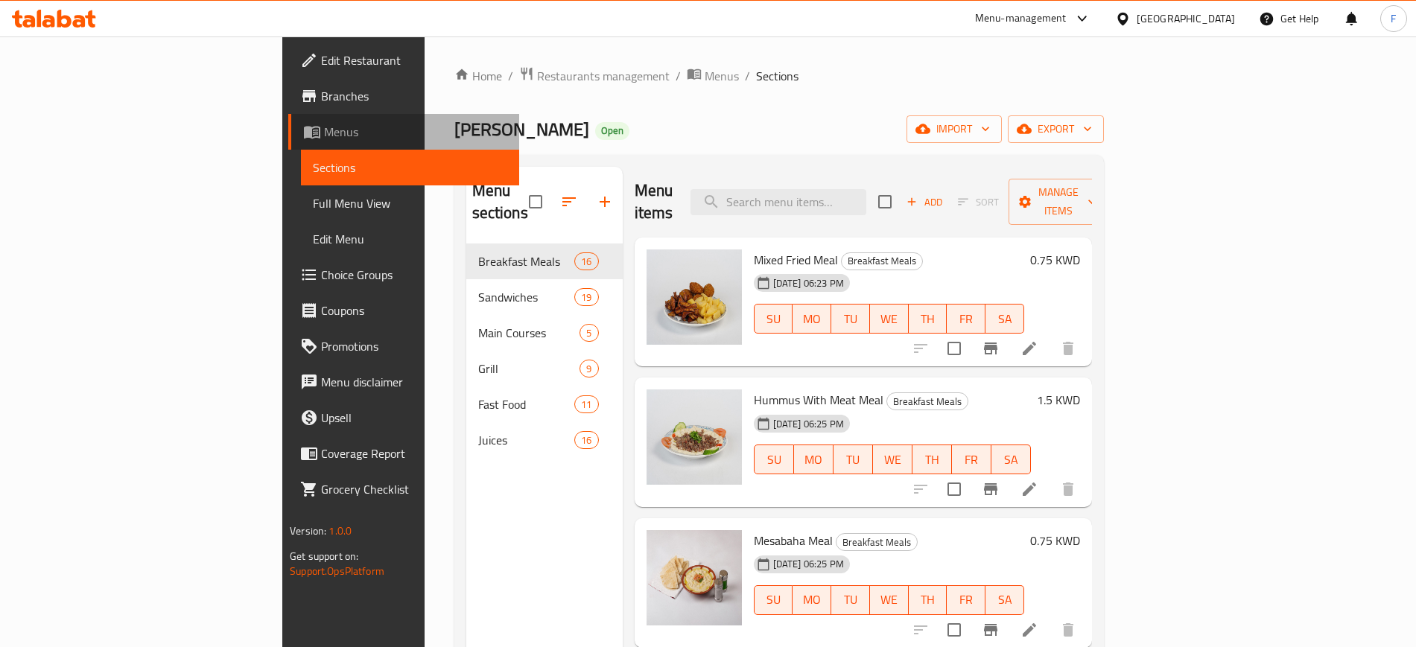
click at [324, 127] on span "Menus" at bounding box center [415, 132] width 182 height 18
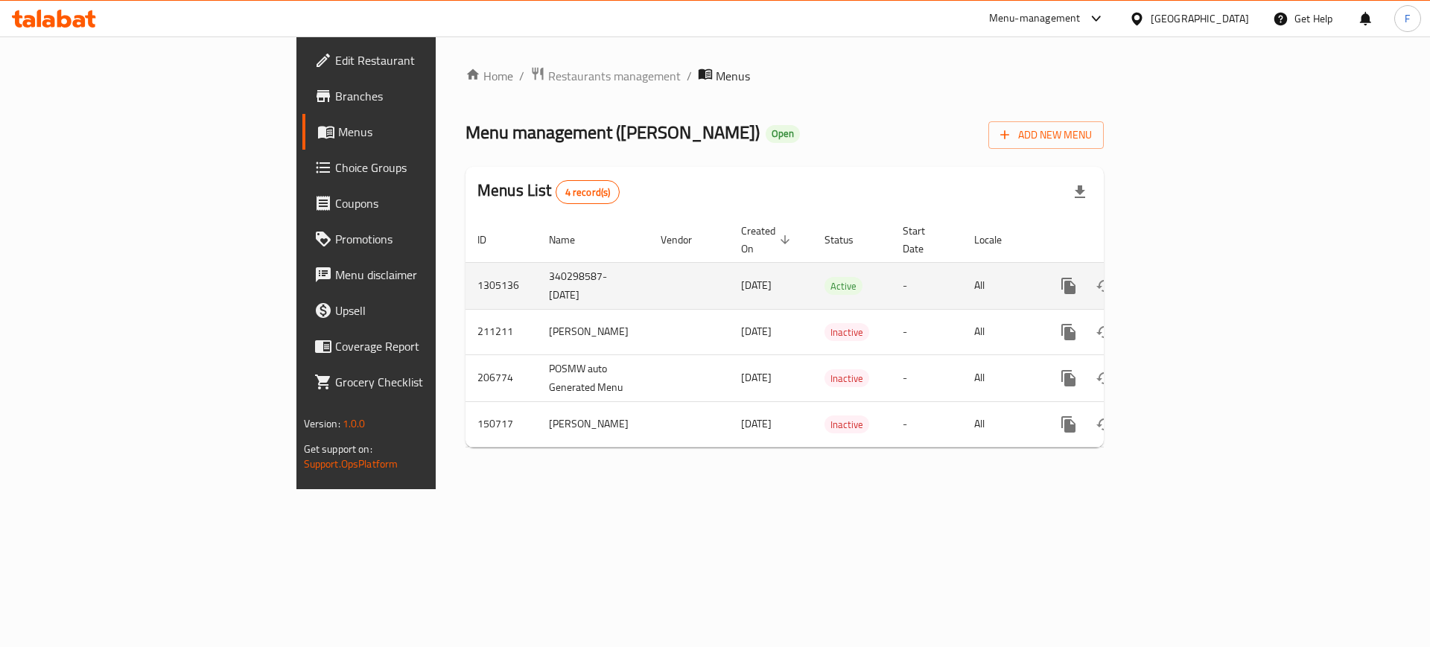
click at [1183, 279] on icon "enhanced table" at bounding box center [1175, 285] width 13 height 13
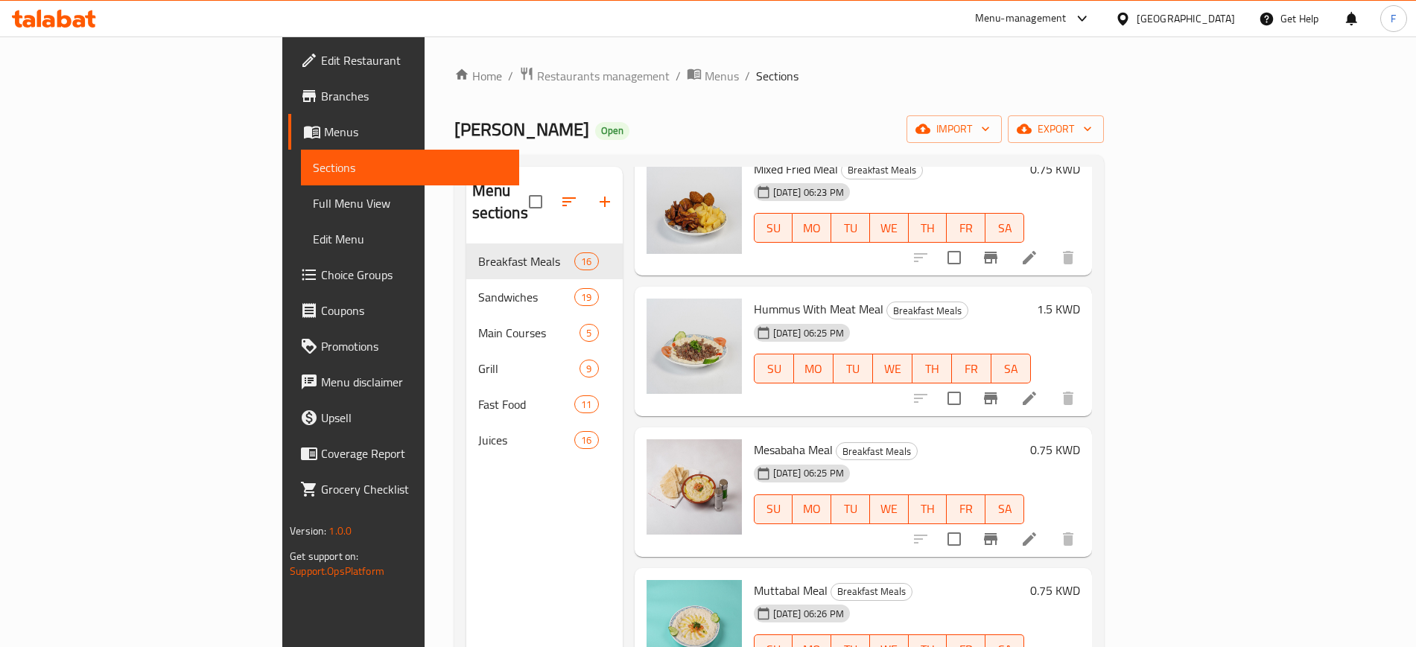
scroll to position [186, 0]
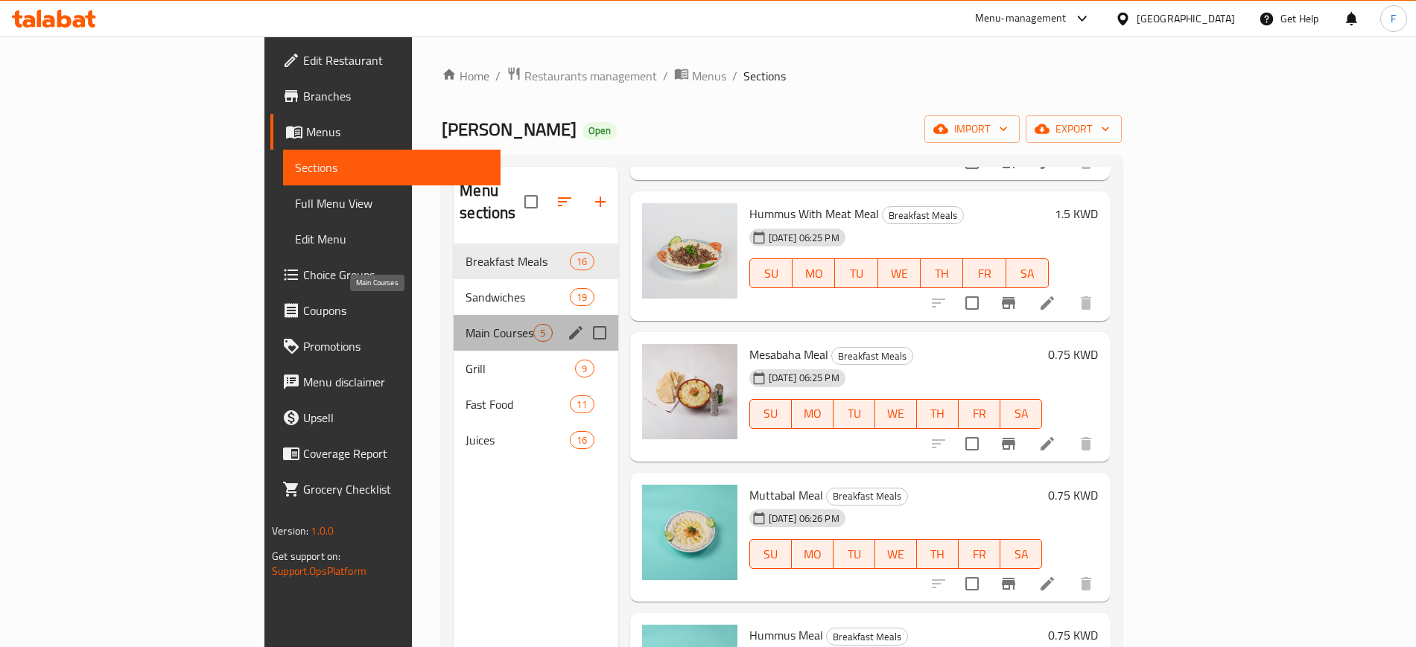
click at [466, 324] on span "Main Courses" at bounding box center [500, 333] width 68 height 18
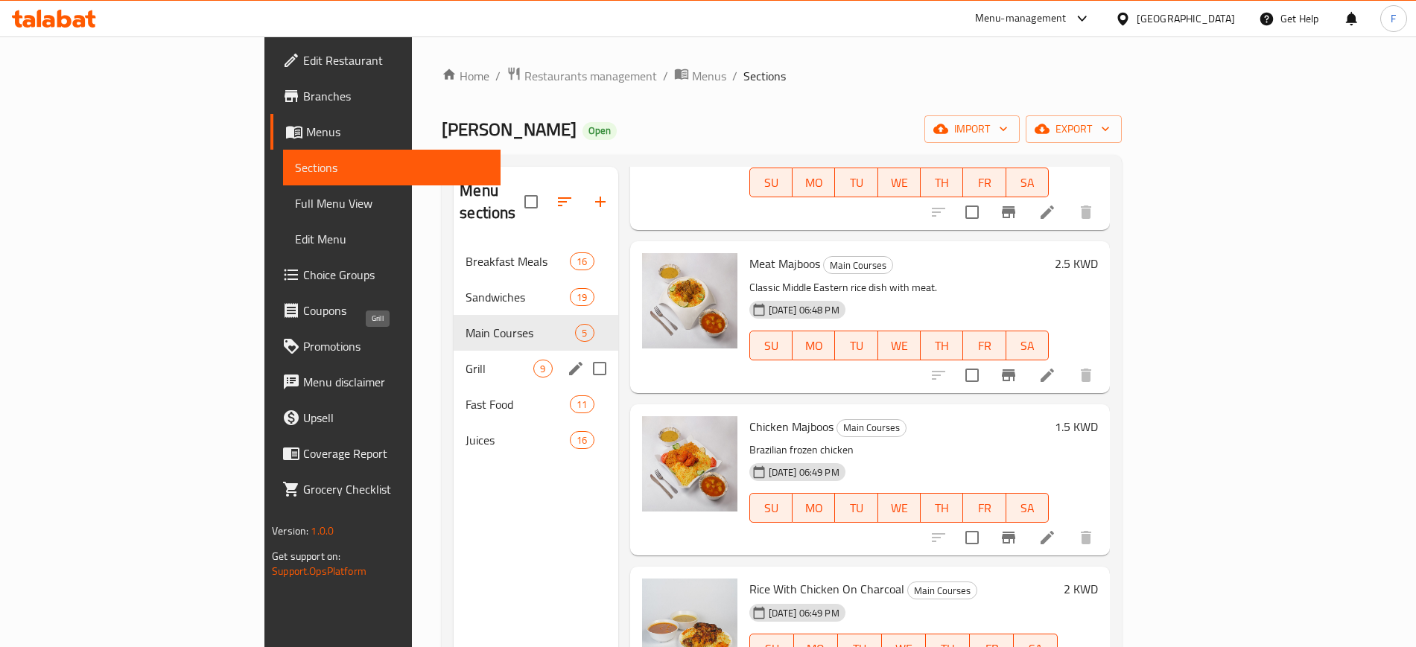
click at [466, 360] on span "Grill" at bounding box center [500, 369] width 68 height 18
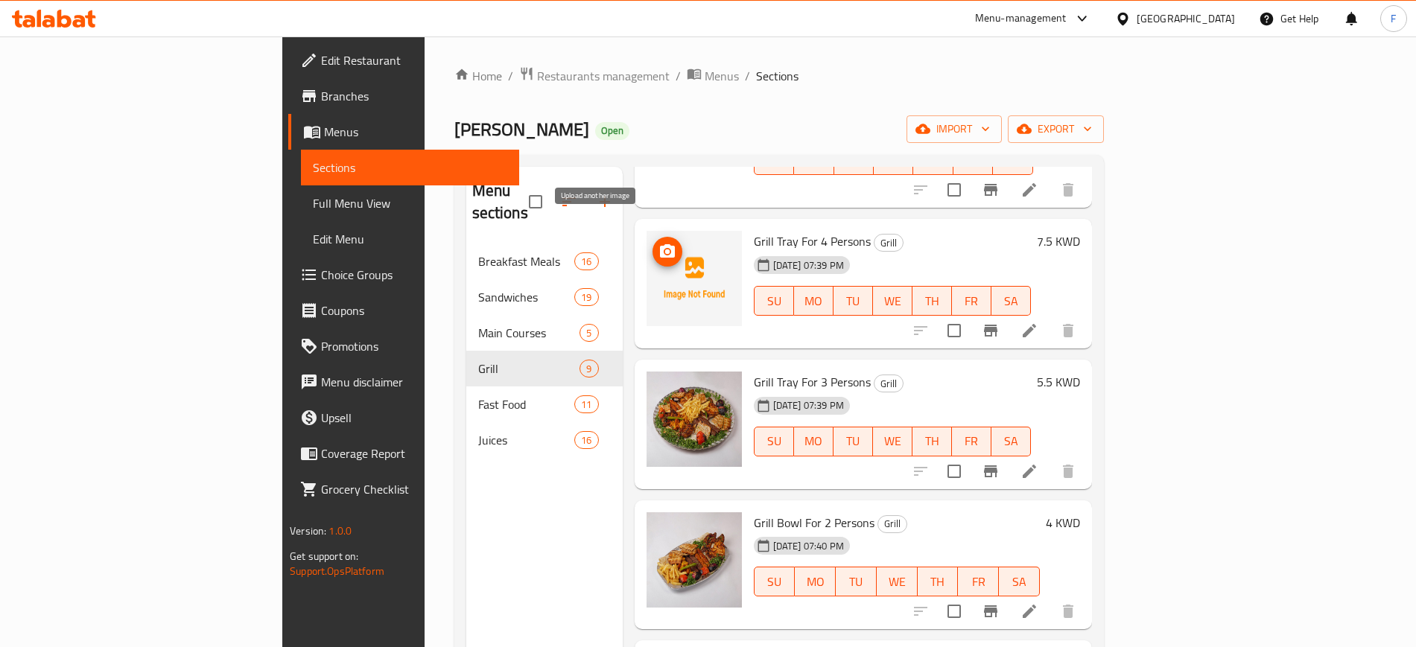
click at [660, 244] on icon "upload picture" at bounding box center [667, 250] width 15 height 13
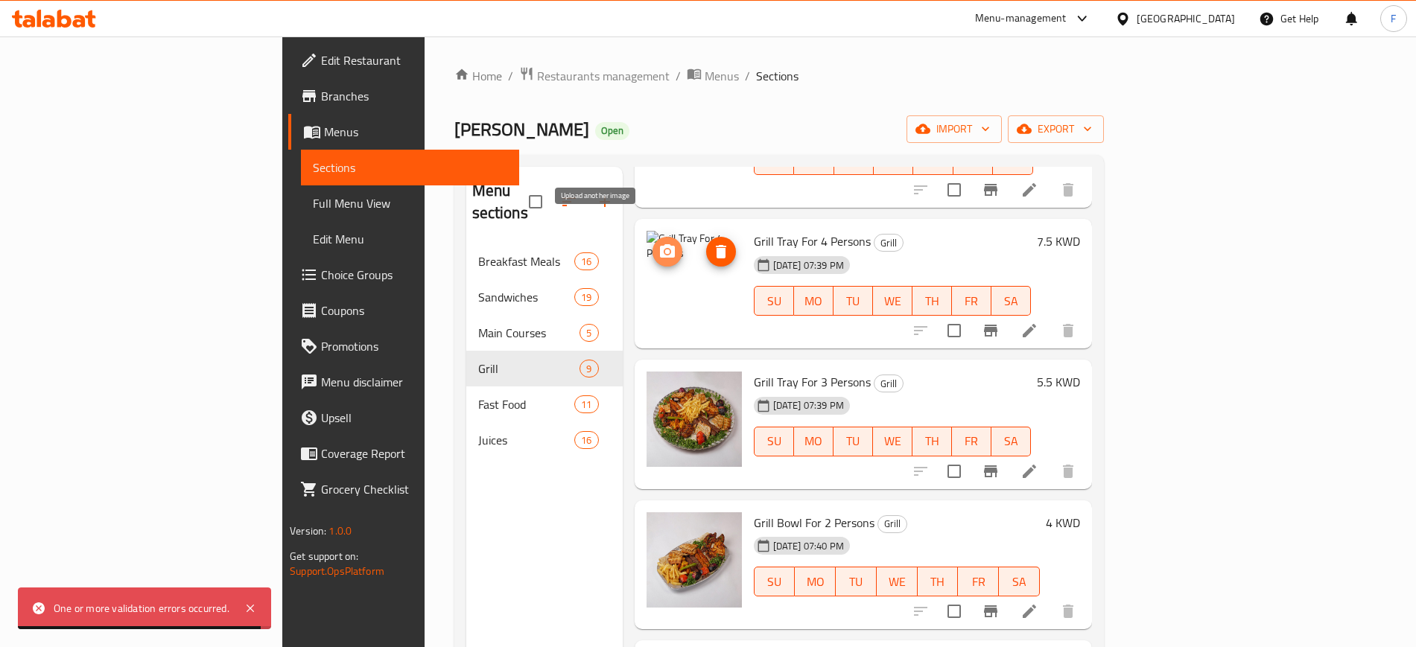
click at [660, 244] on icon "upload picture" at bounding box center [667, 250] width 15 height 13
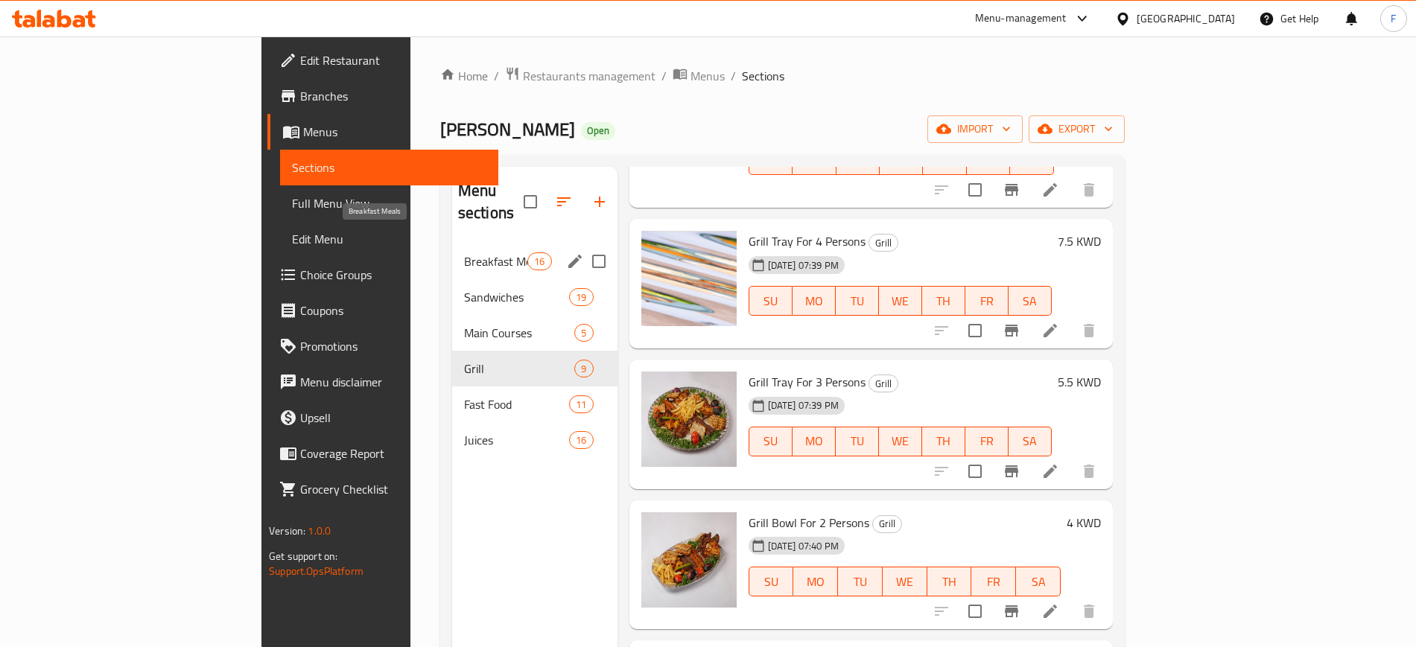
click at [464, 252] on span "Breakfast Meals" at bounding box center [495, 261] width 63 height 18
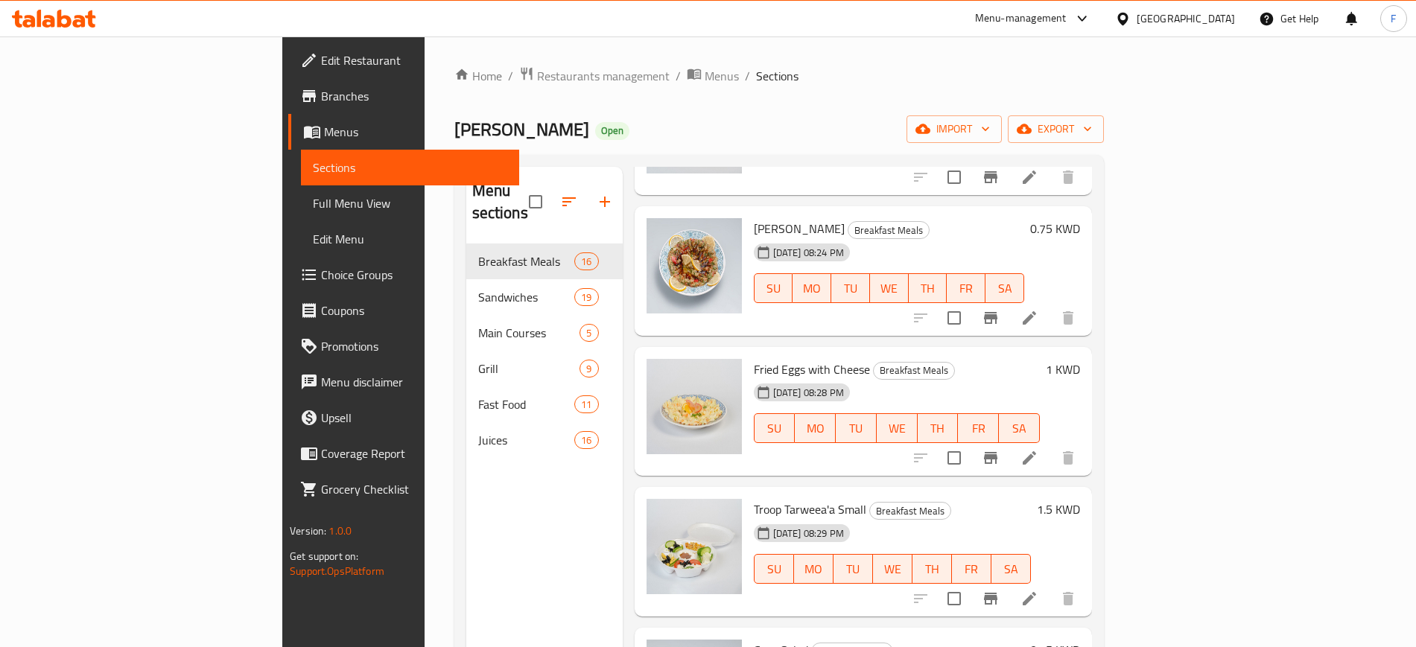
scroll to position [1265, 0]
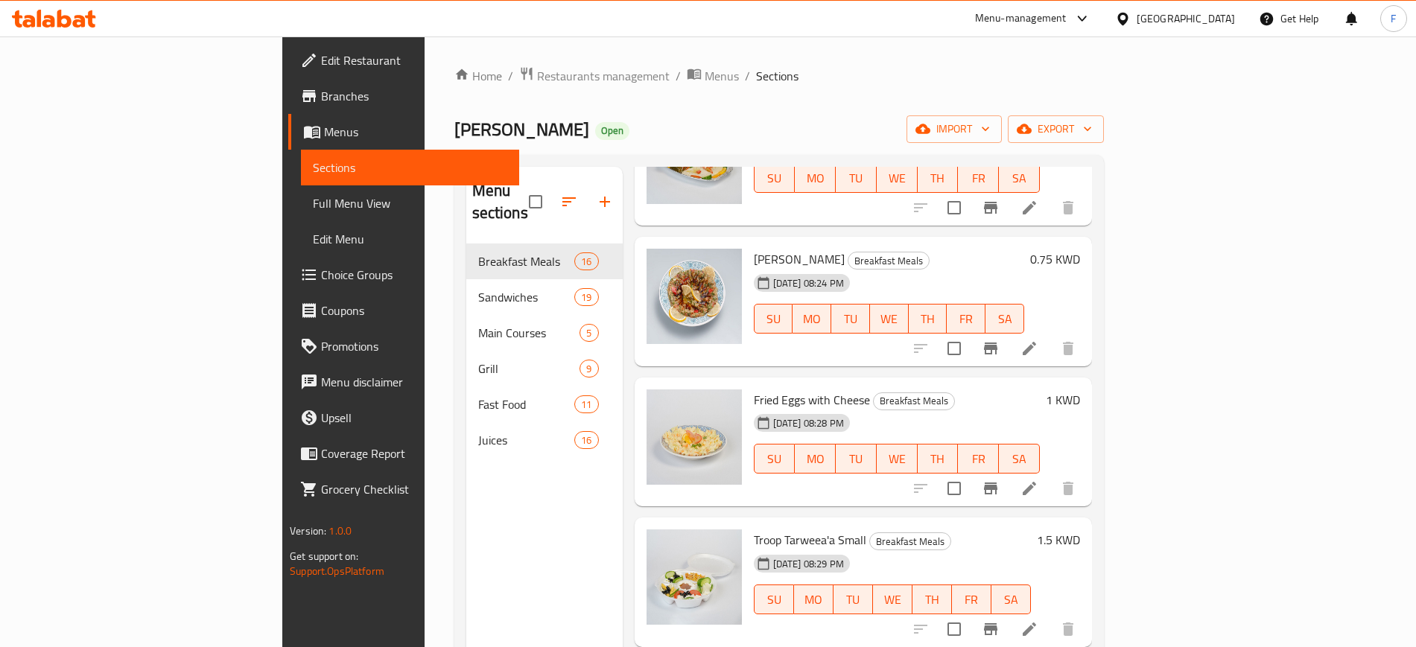
click at [1038, 620] on icon at bounding box center [1029, 629] width 18 height 18
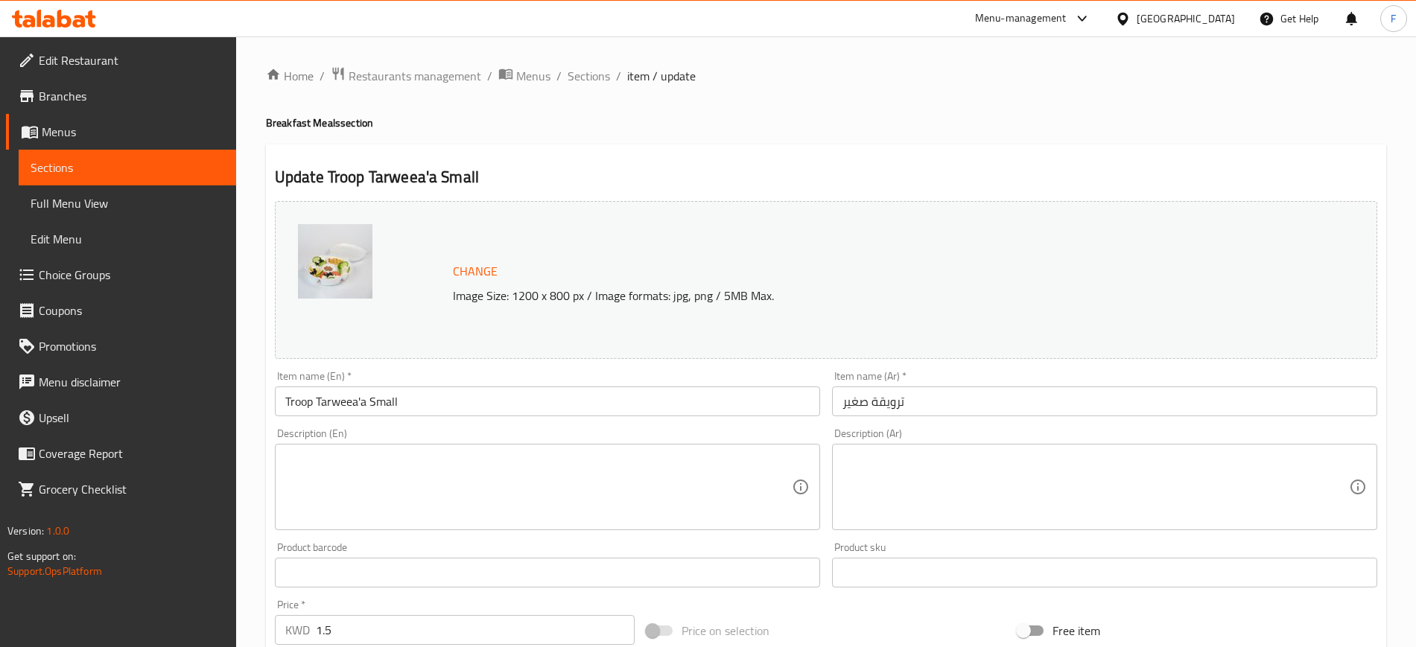
click at [303, 393] on input "Troop Tarweea'a Small" at bounding box center [547, 402] width 545 height 30
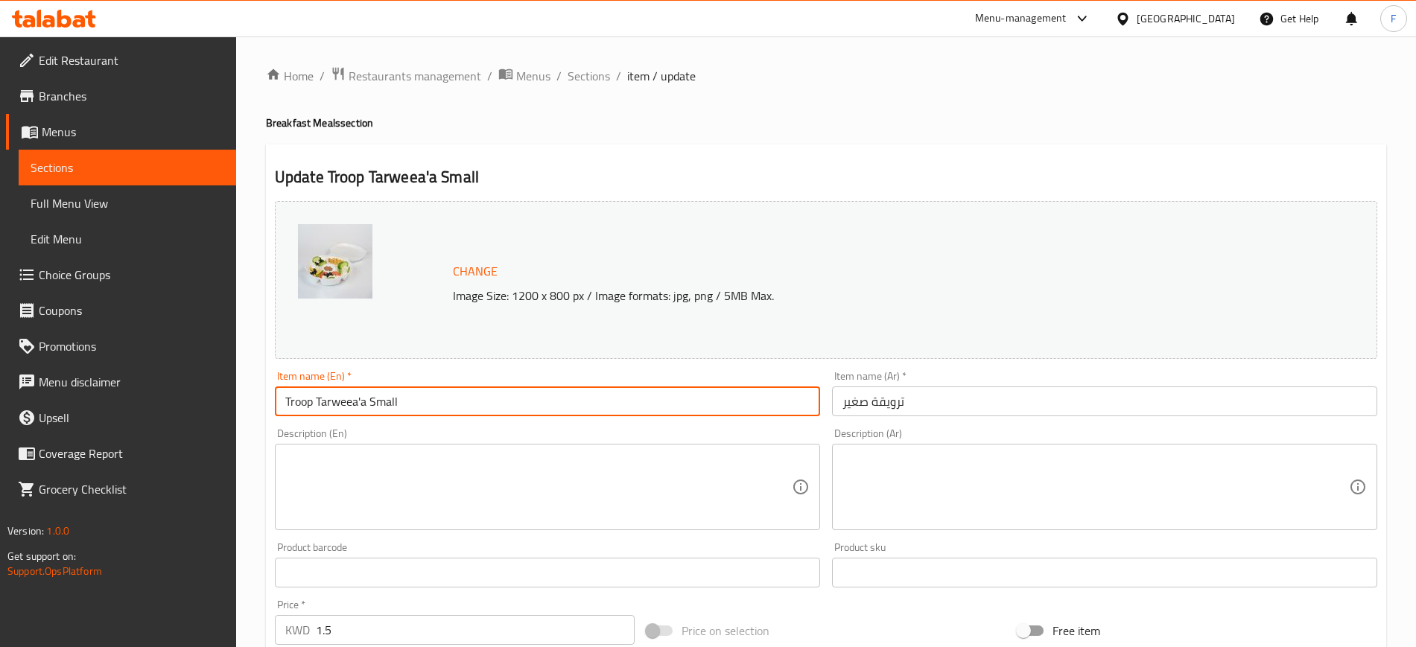
click at [303, 393] on input "Troop Tarweea'a Small" at bounding box center [547, 402] width 545 height 30
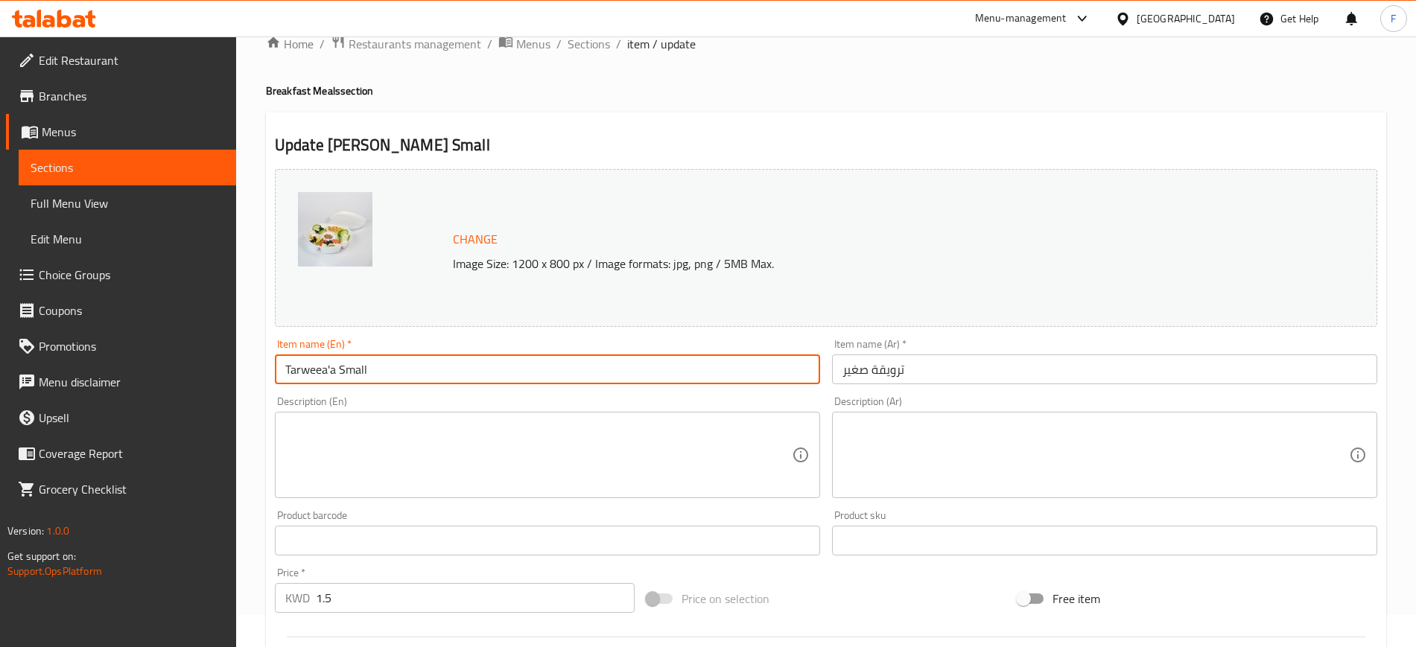
scroll to position [415, 0]
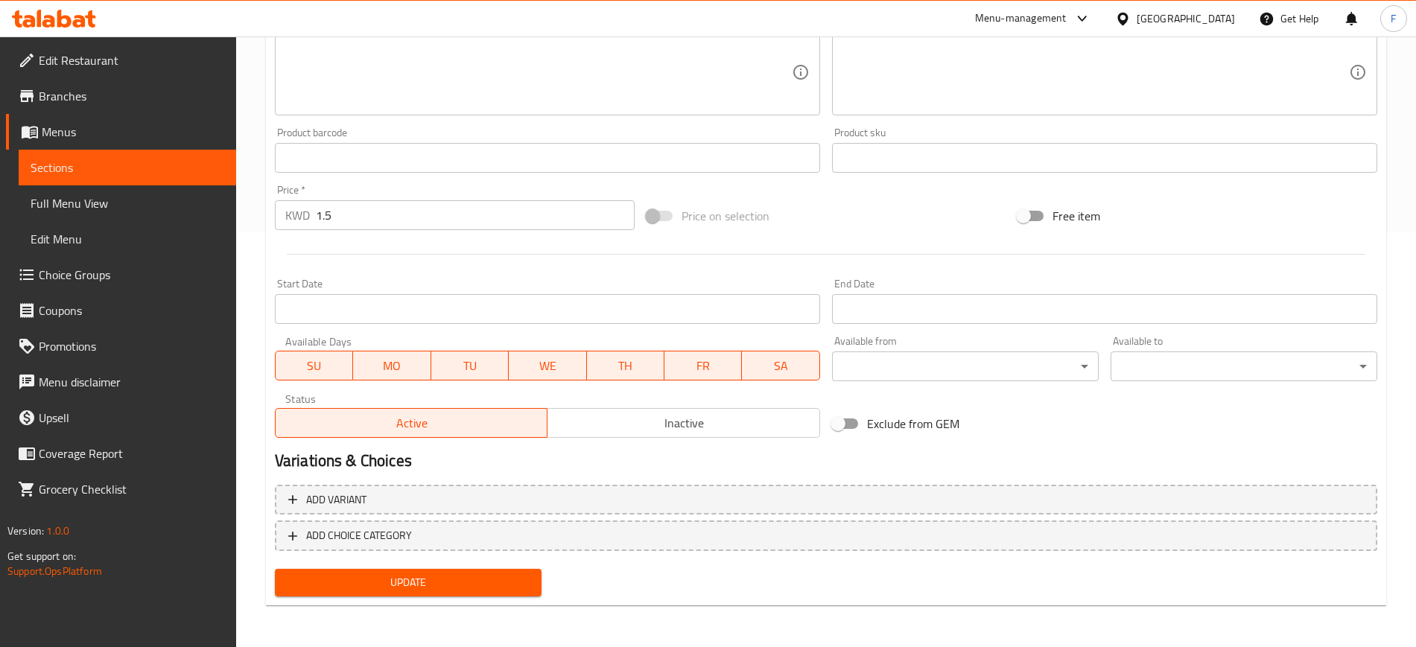
type input "Tarweea'a Small"
click at [459, 570] on button "Update" at bounding box center [408, 583] width 267 height 28
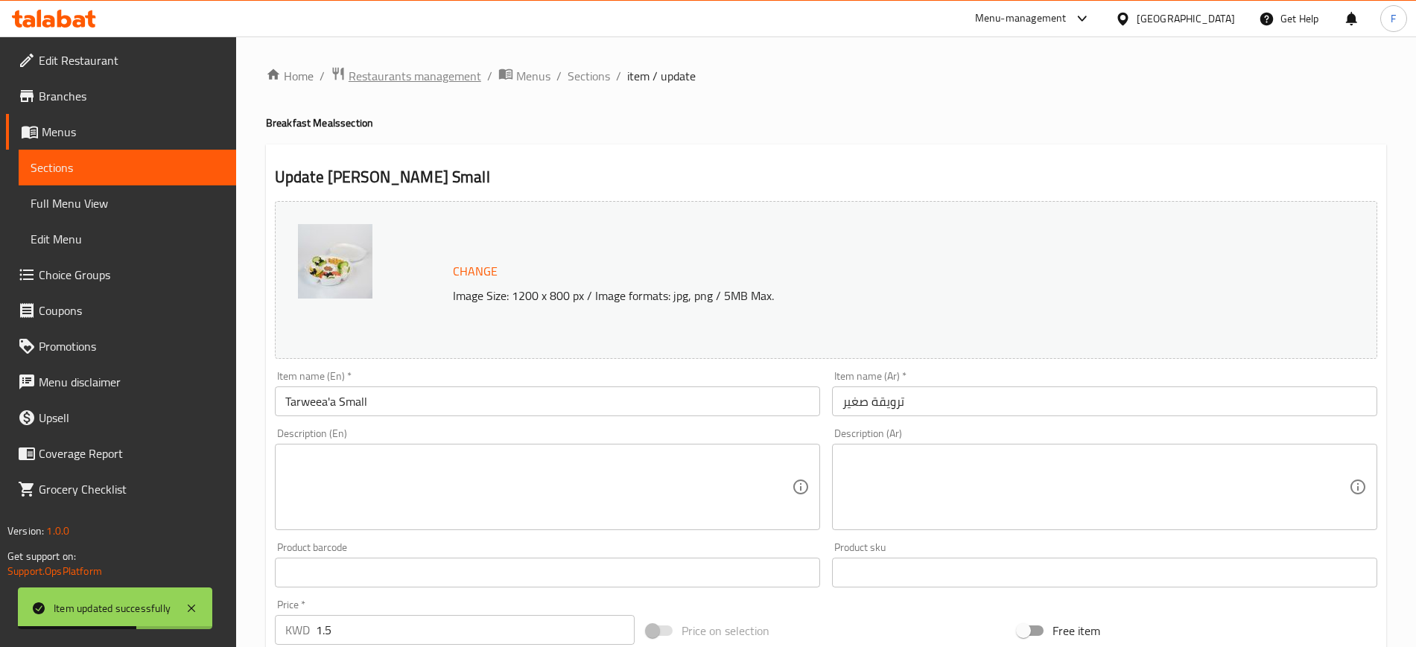
click at [467, 71] on span "Restaurants management" at bounding box center [415, 76] width 133 height 18
